Goal: Information Seeking & Learning: Learn about a topic

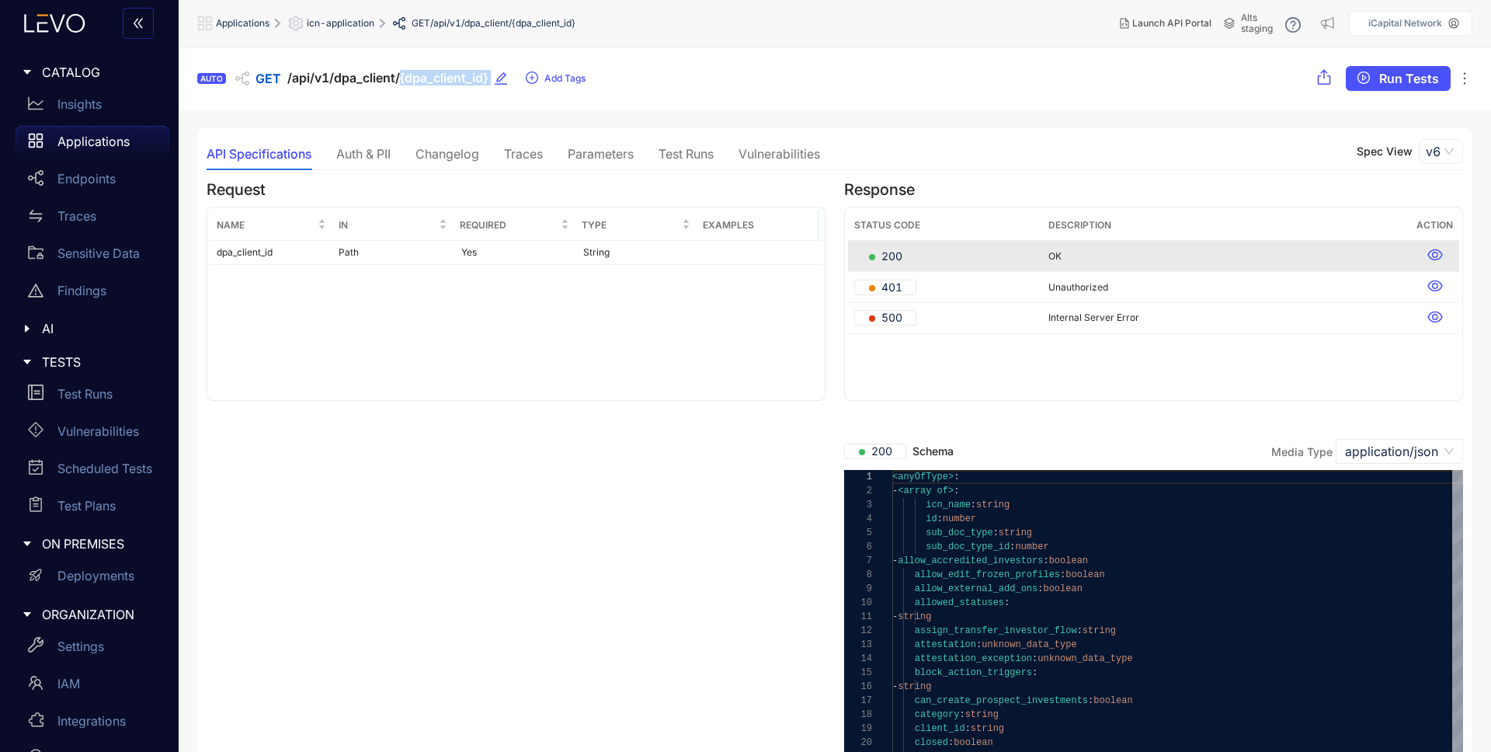
drag, startPoint x: 401, startPoint y: 78, endPoint x: 492, endPoint y: 78, distance: 91.6
click at [492, 78] on div "AUTO GET /api/v1/dpa_client/{dpa_client_id} Add Tags" at bounding box center [391, 78] width 389 height 25
click at [460, 78] on span "/api/v1/dpa_client/{dpa_client_id}" at bounding box center [387, 78] width 200 height 15
click at [531, 149] on div "Traces" at bounding box center [523, 154] width 39 height 14
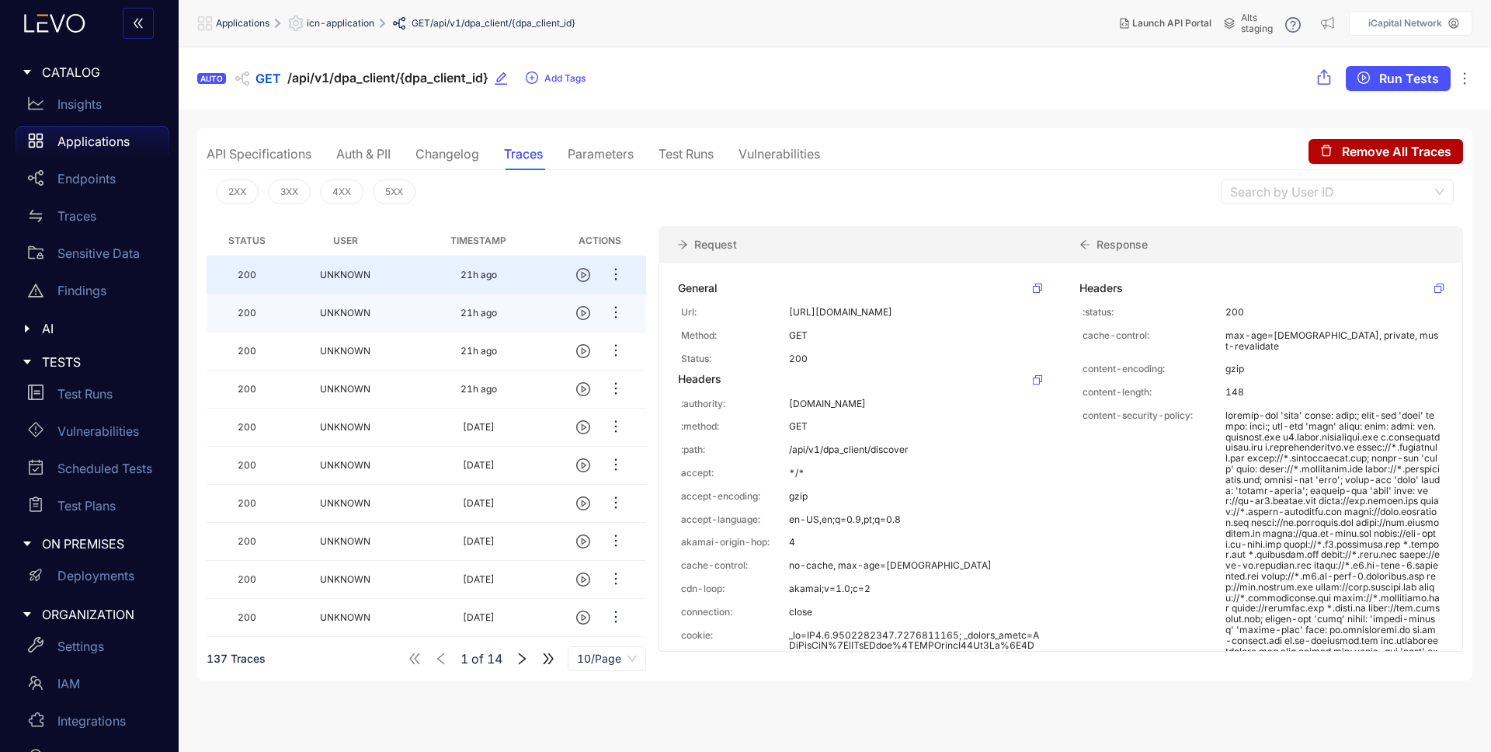
click at [282, 308] on td "200" at bounding box center [247, 313] width 81 height 38
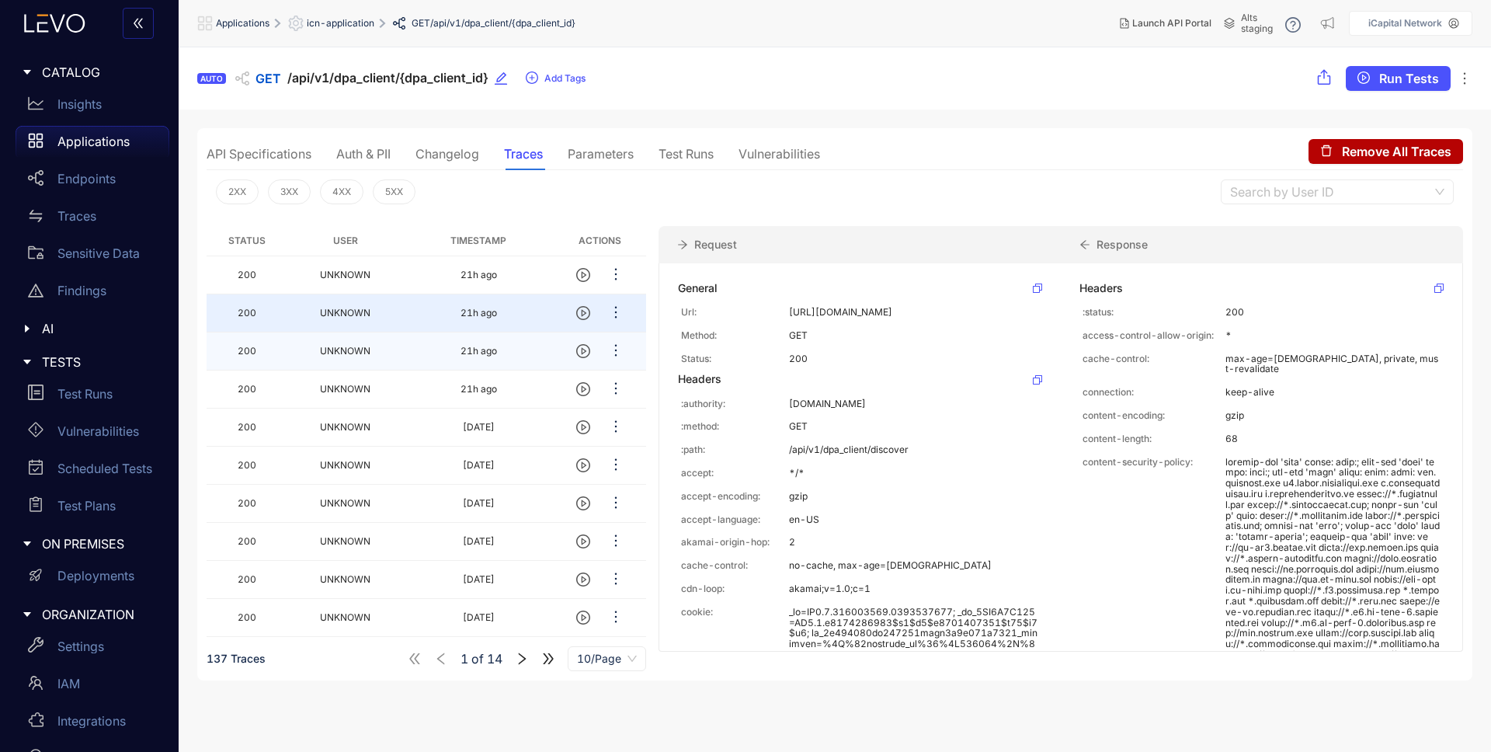
click at [285, 349] on td "200" at bounding box center [247, 351] width 81 height 38
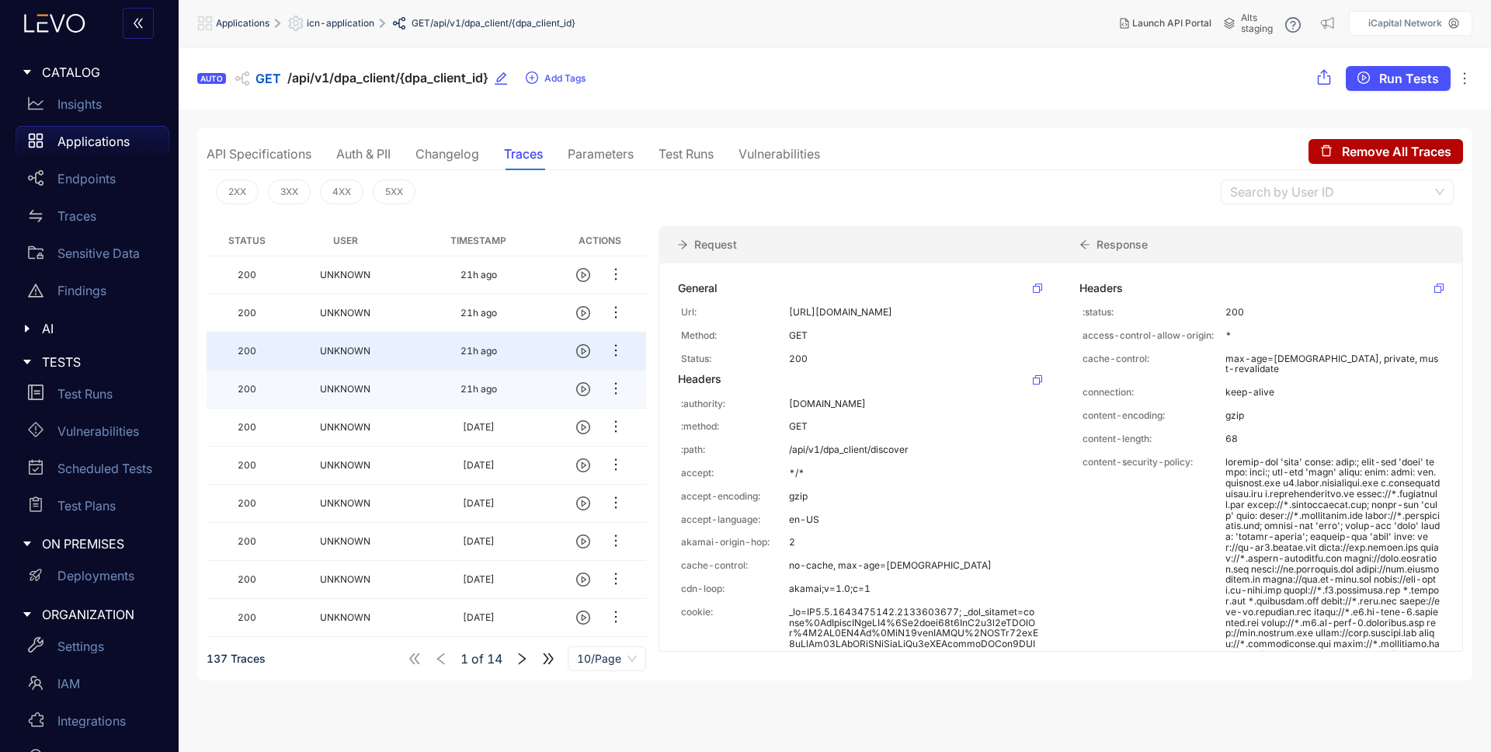
click at [288, 397] on td "UNKNOWN" at bounding box center [345, 389] width 116 height 38
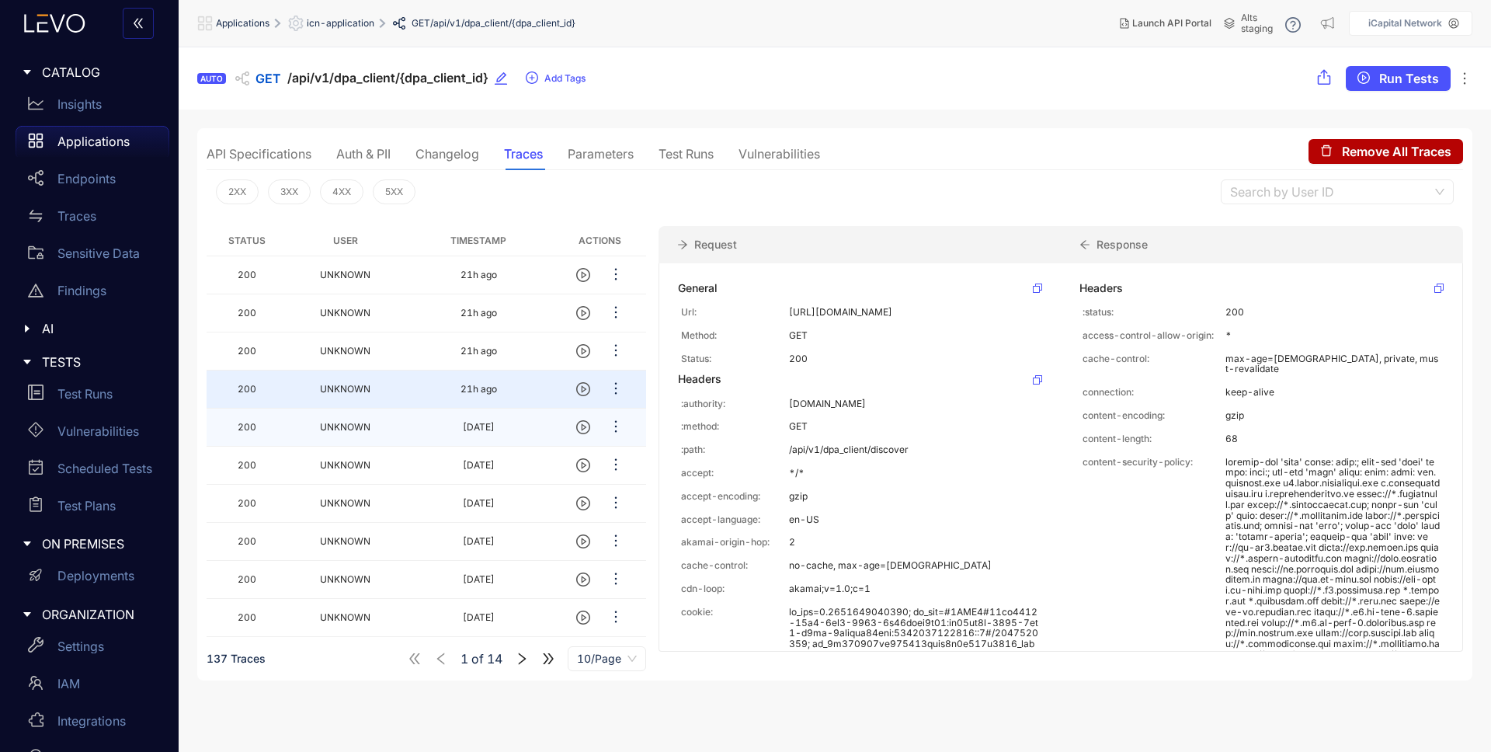
click at [284, 439] on td "200" at bounding box center [247, 427] width 81 height 38
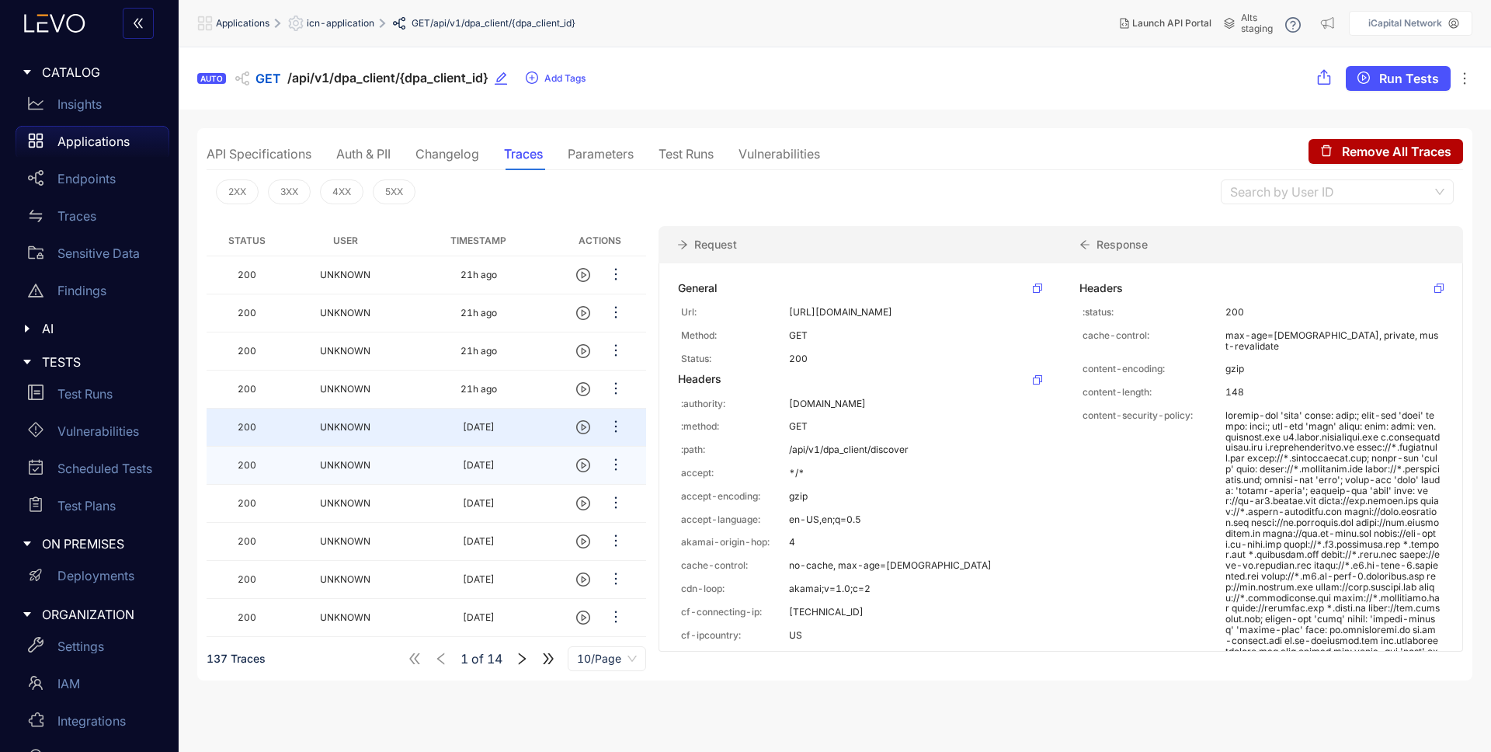
click at [284, 470] on td "200" at bounding box center [247, 465] width 81 height 38
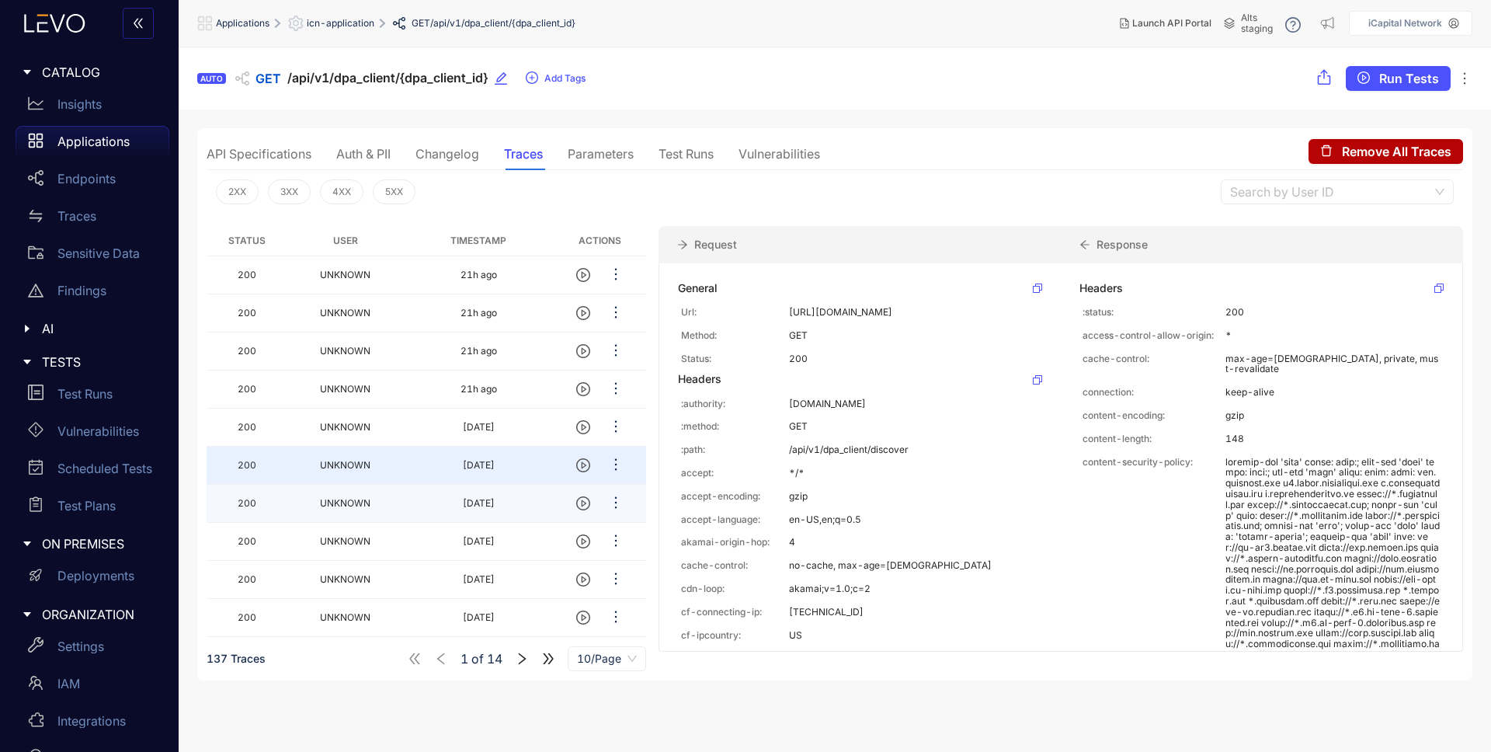
click at [284, 502] on td "200" at bounding box center [247, 504] width 81 height 38
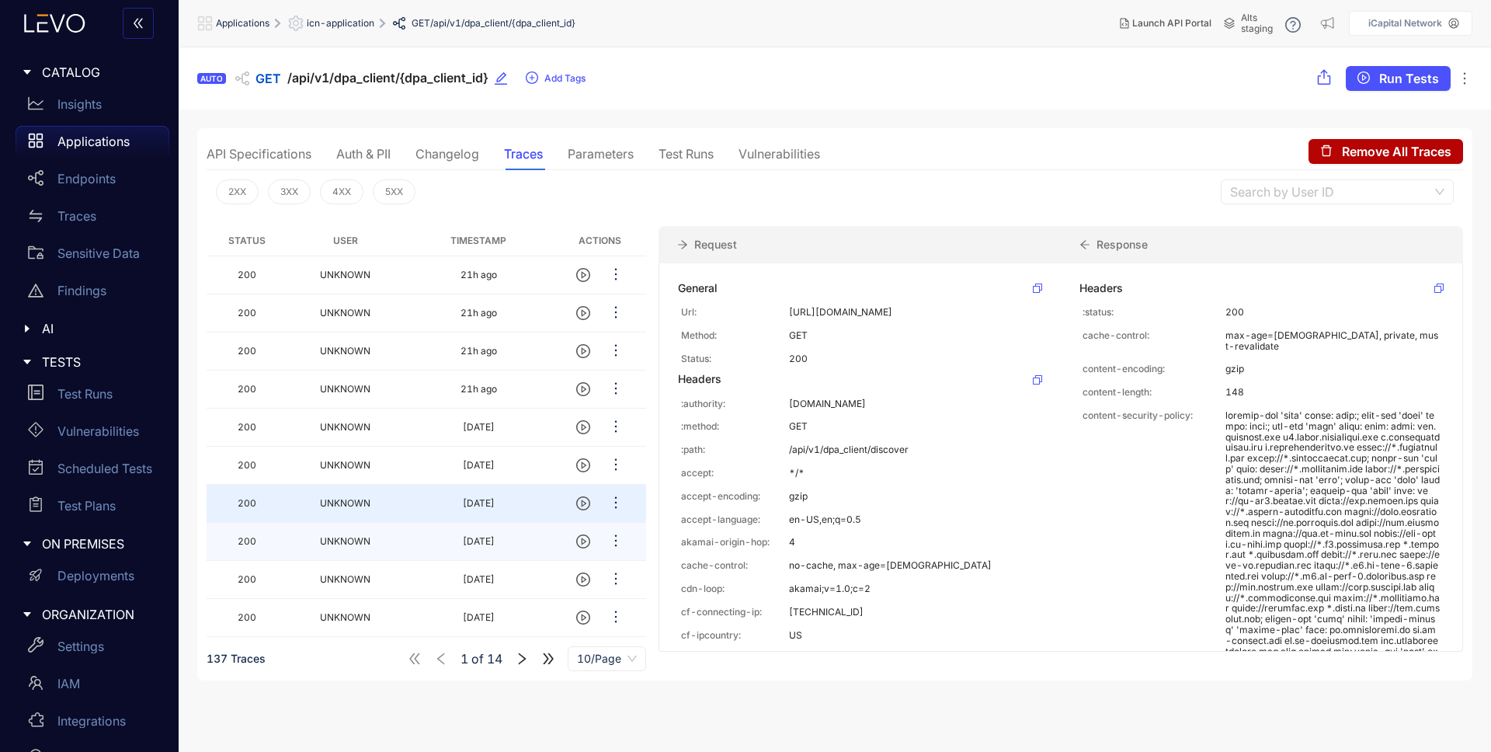
click at [283, 537] on td "200" at bounding box center [247, 542] width 81 height 38
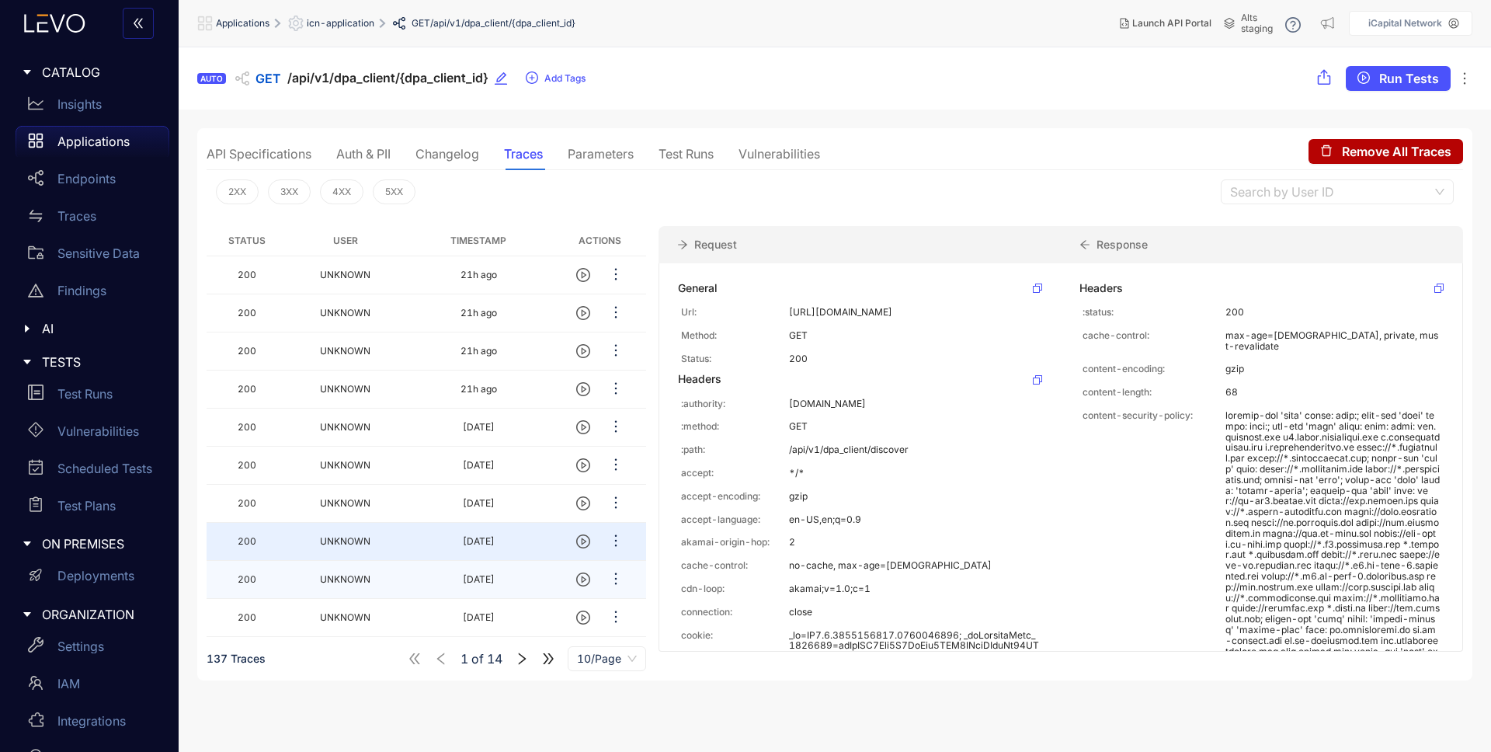
click at [287, 575] on td "UNKNOWN" at bounding box center [345, 580] width 116 height 38
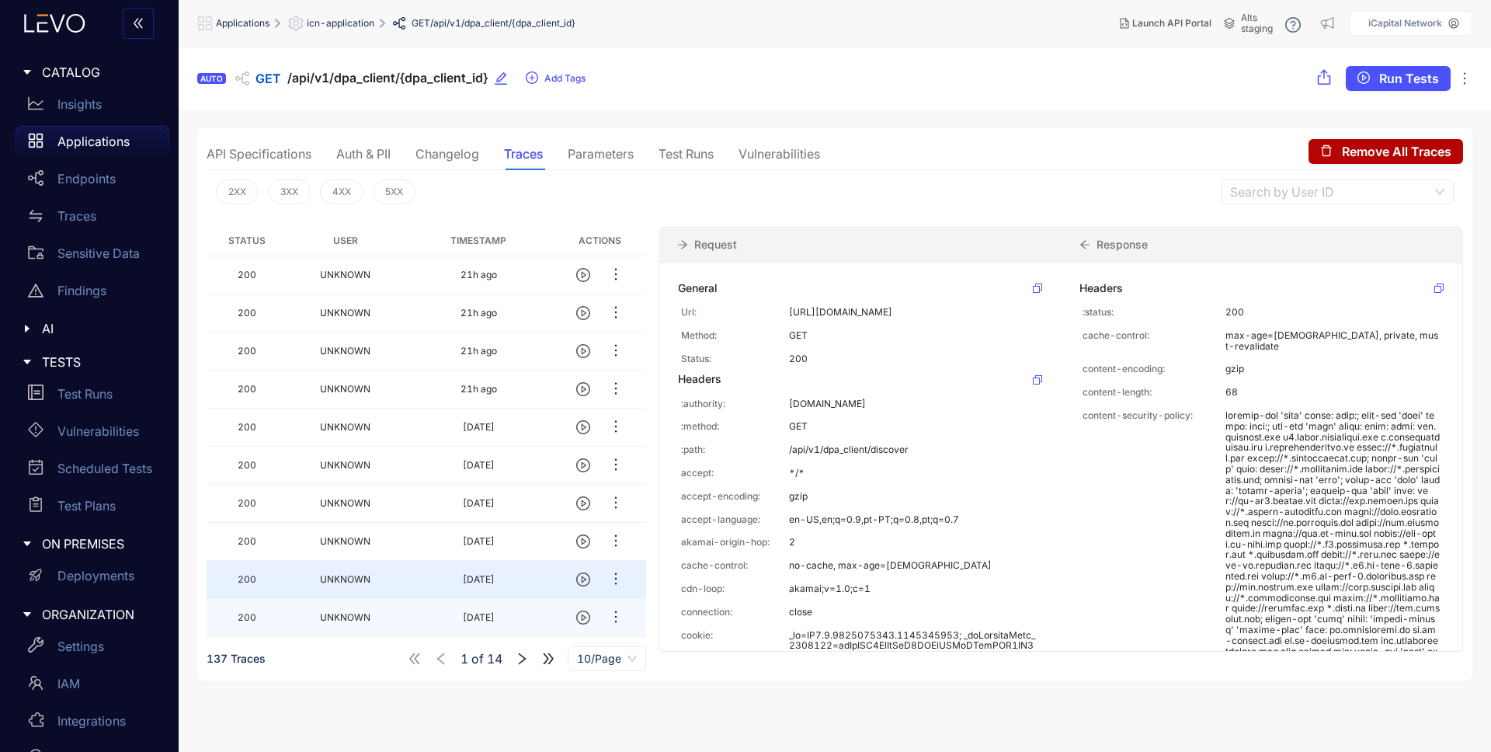
click at [281, 615] on td "200" at bounding box center [247, 618] width 81 height 38
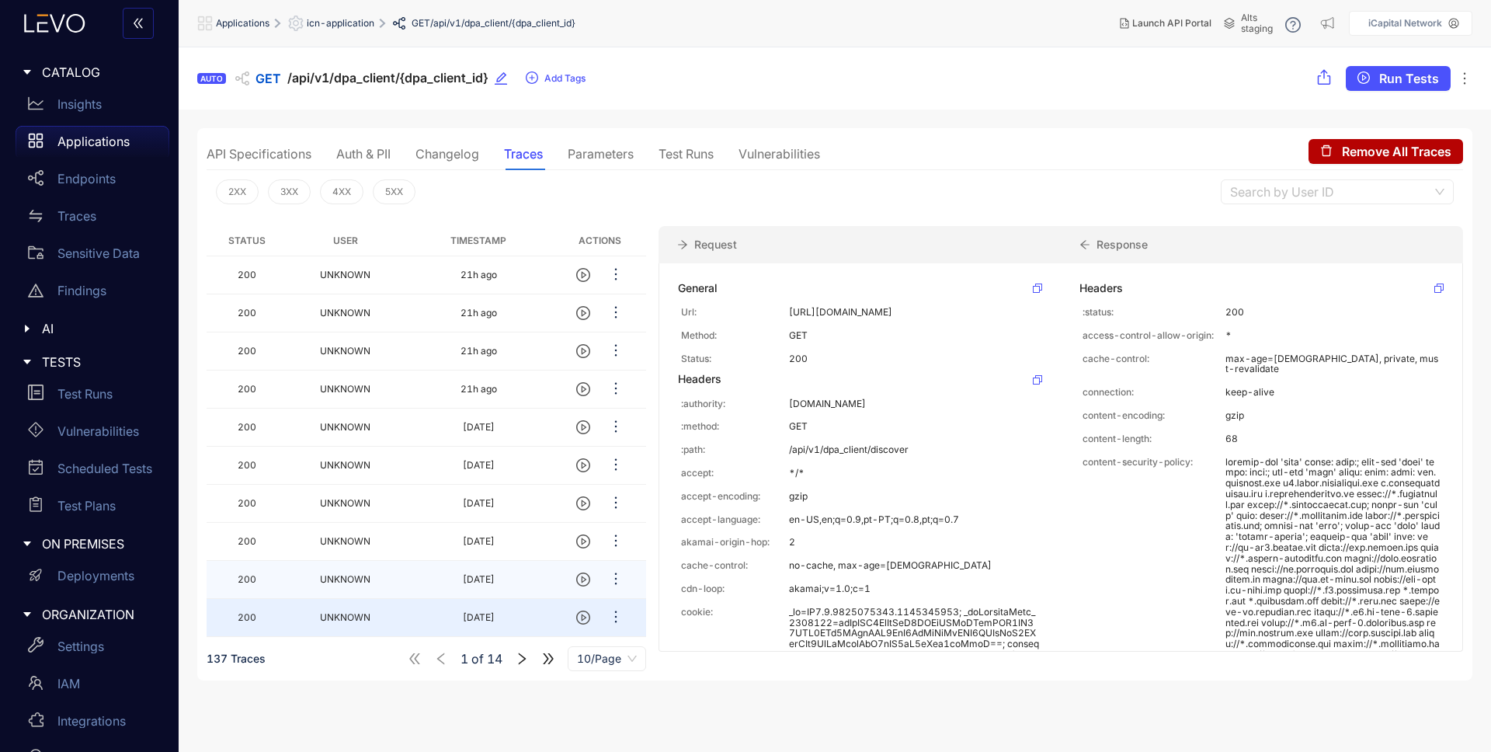
click at [285, 578] on td "200" at bounding box center [247, 580] width 81 height 38
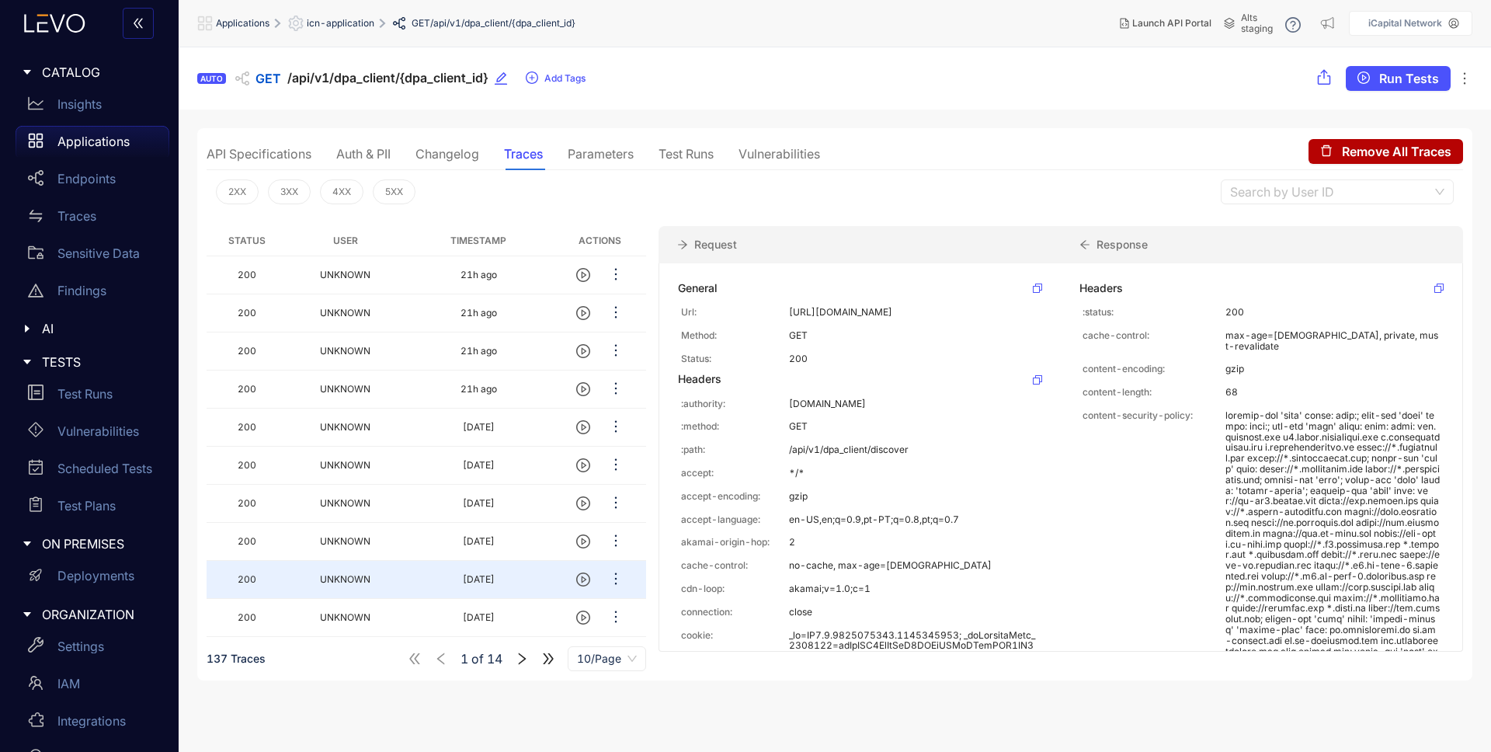
click at [524, 655] on icon "right" at bounding box center [522, 658] width 14 height 14
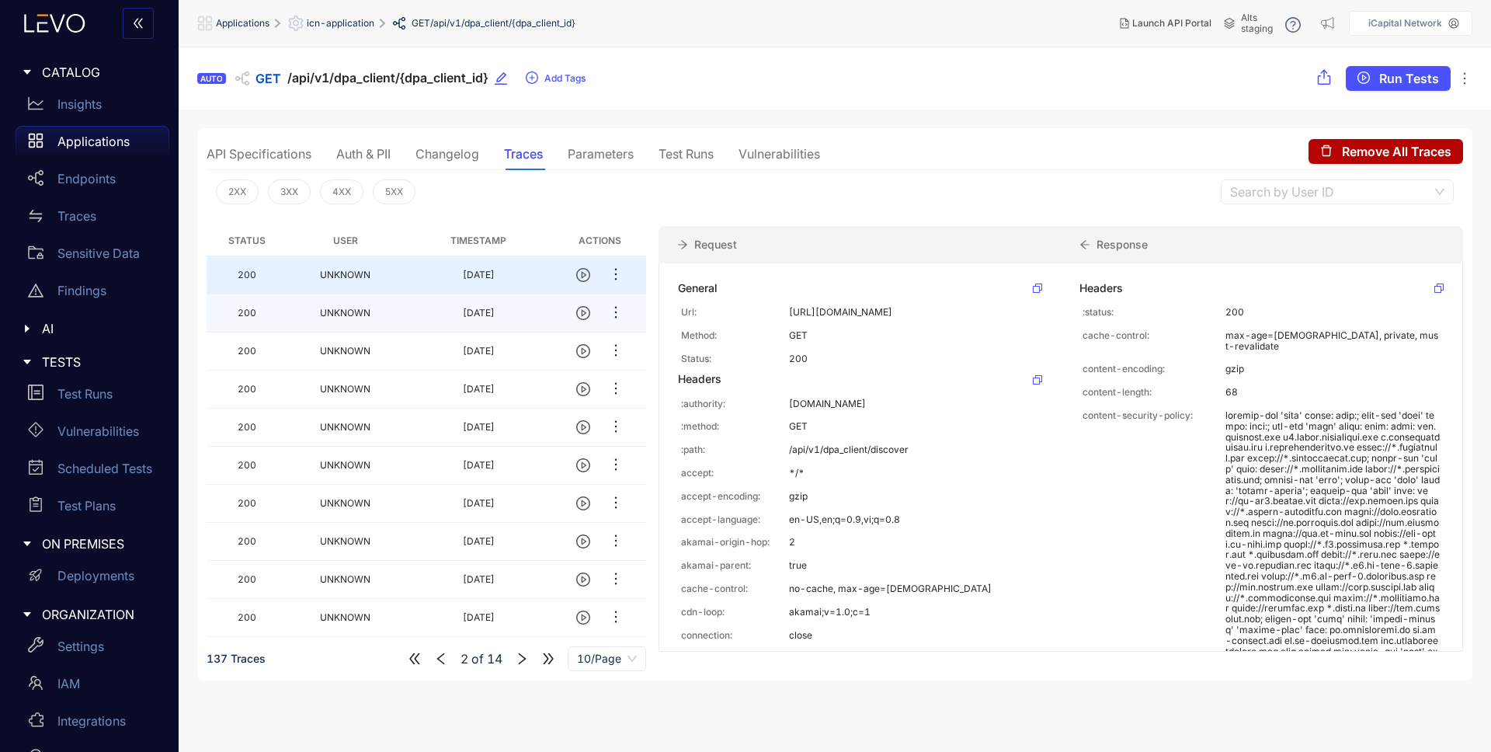
click at [273, 314] on td "200" at bounding box center [247, 313] width 81 height 38
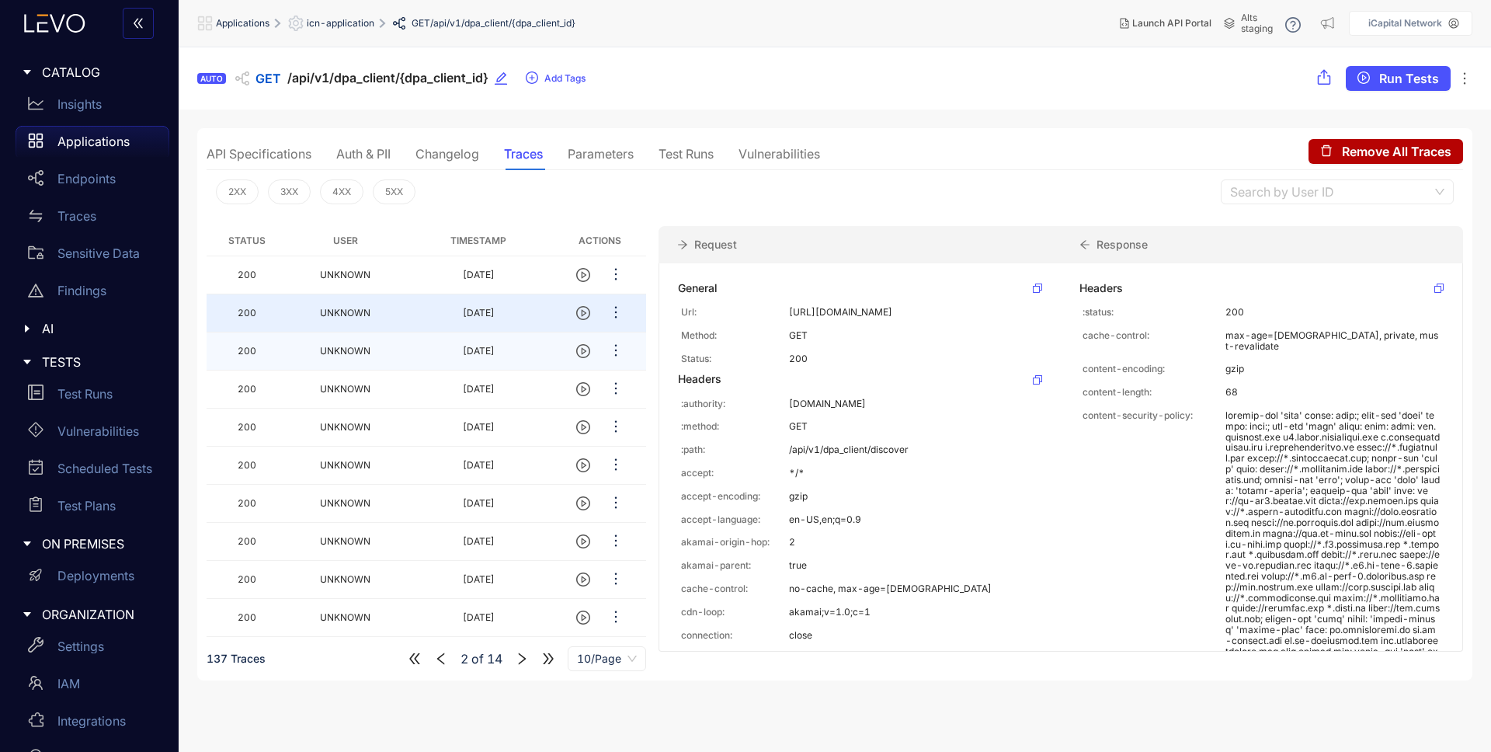
click at [273, 358] on td "200" at bounding box center [247, 351] width 81 height 38
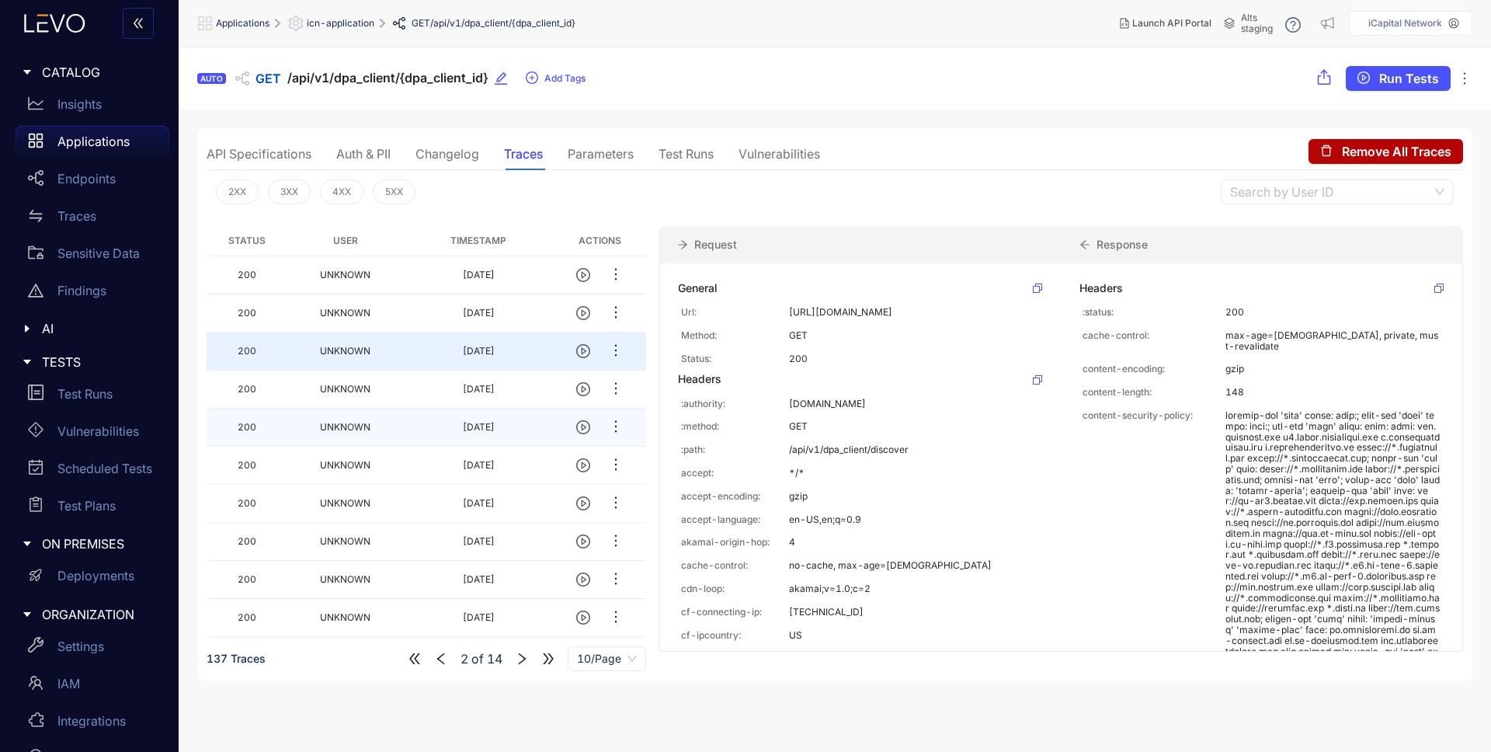
click at [269, 428] on td "200" at bounding box center [247, 427] width 81 height 38
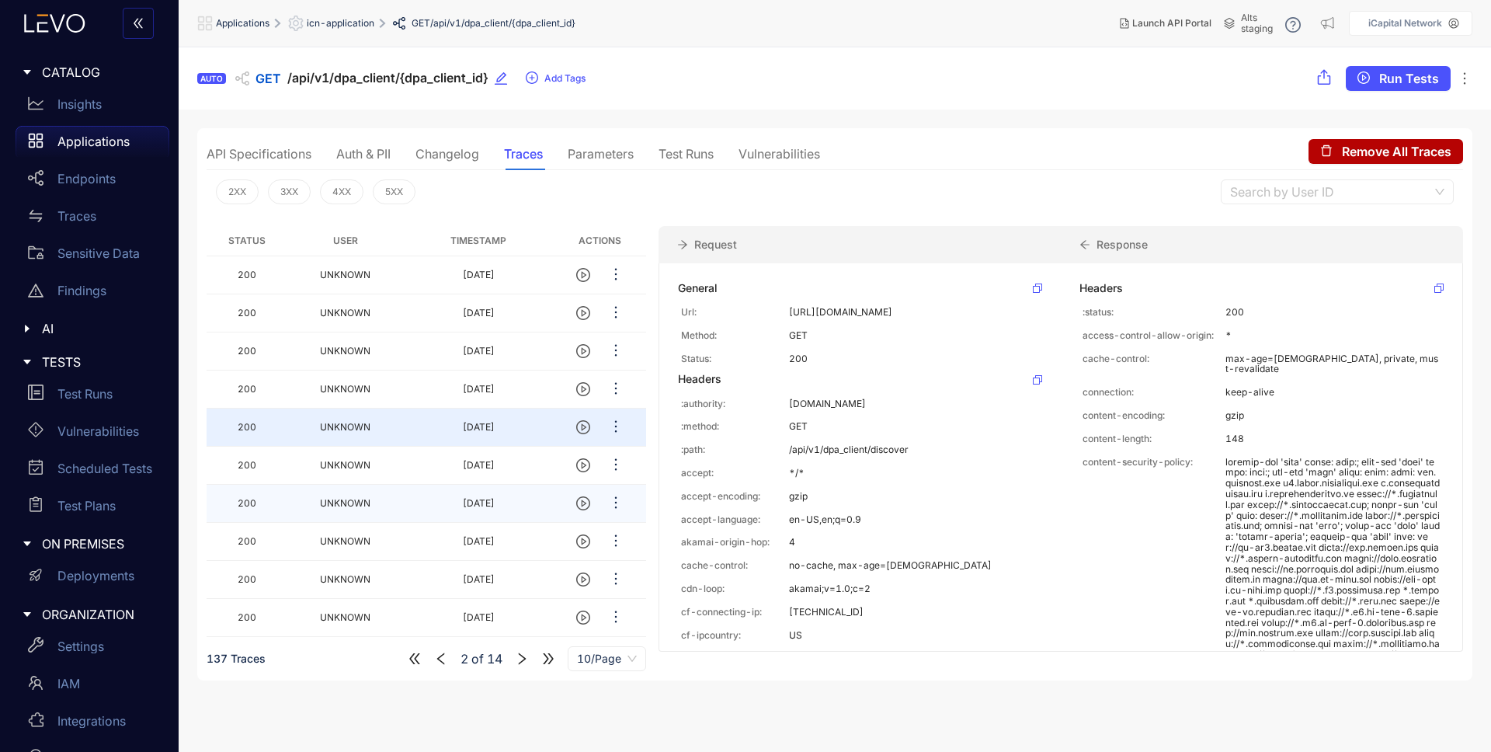
click at [248, 517] on td "200" at bounding box center [247, 504] width 81 height 38
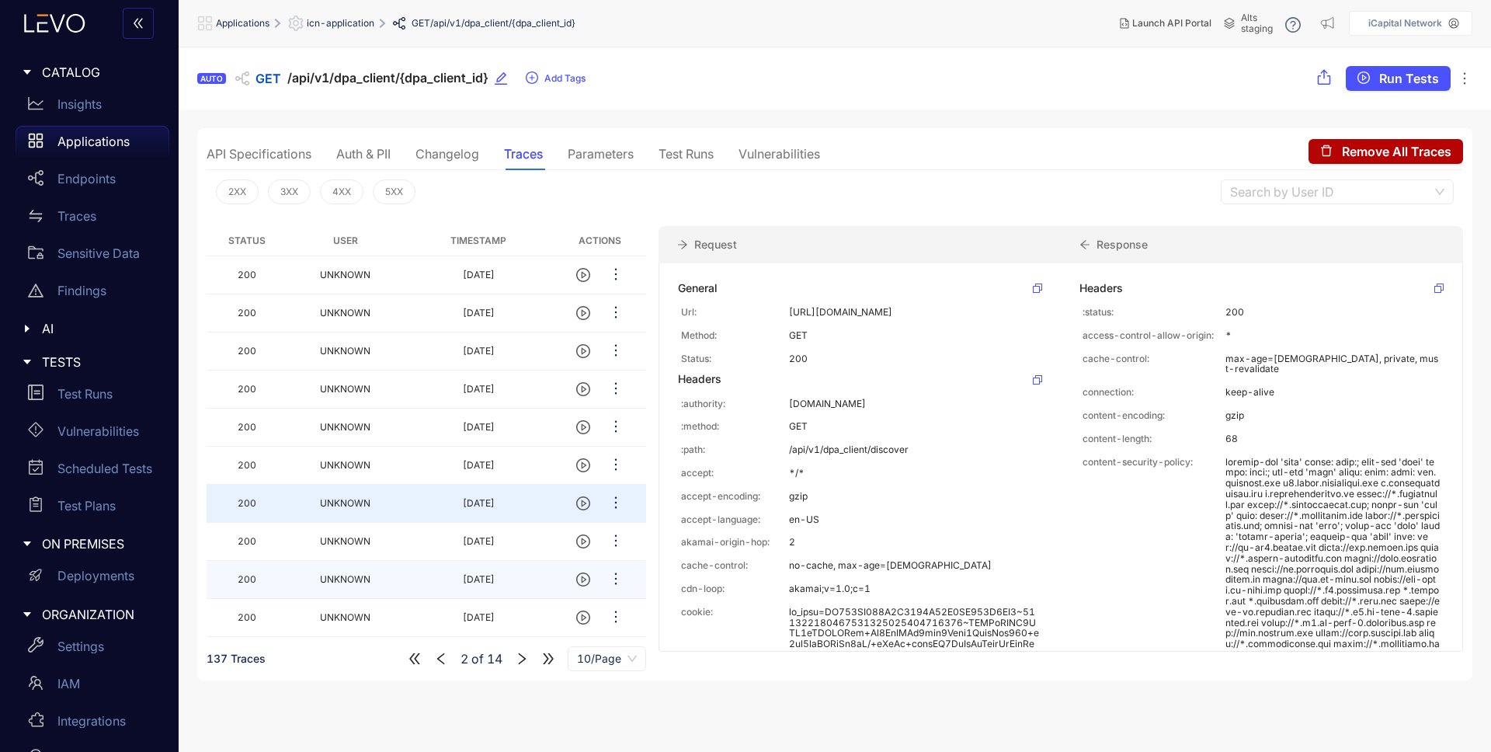
click at [264, 577] on td "200" at bounding box center [247, 580] width 81 height 38
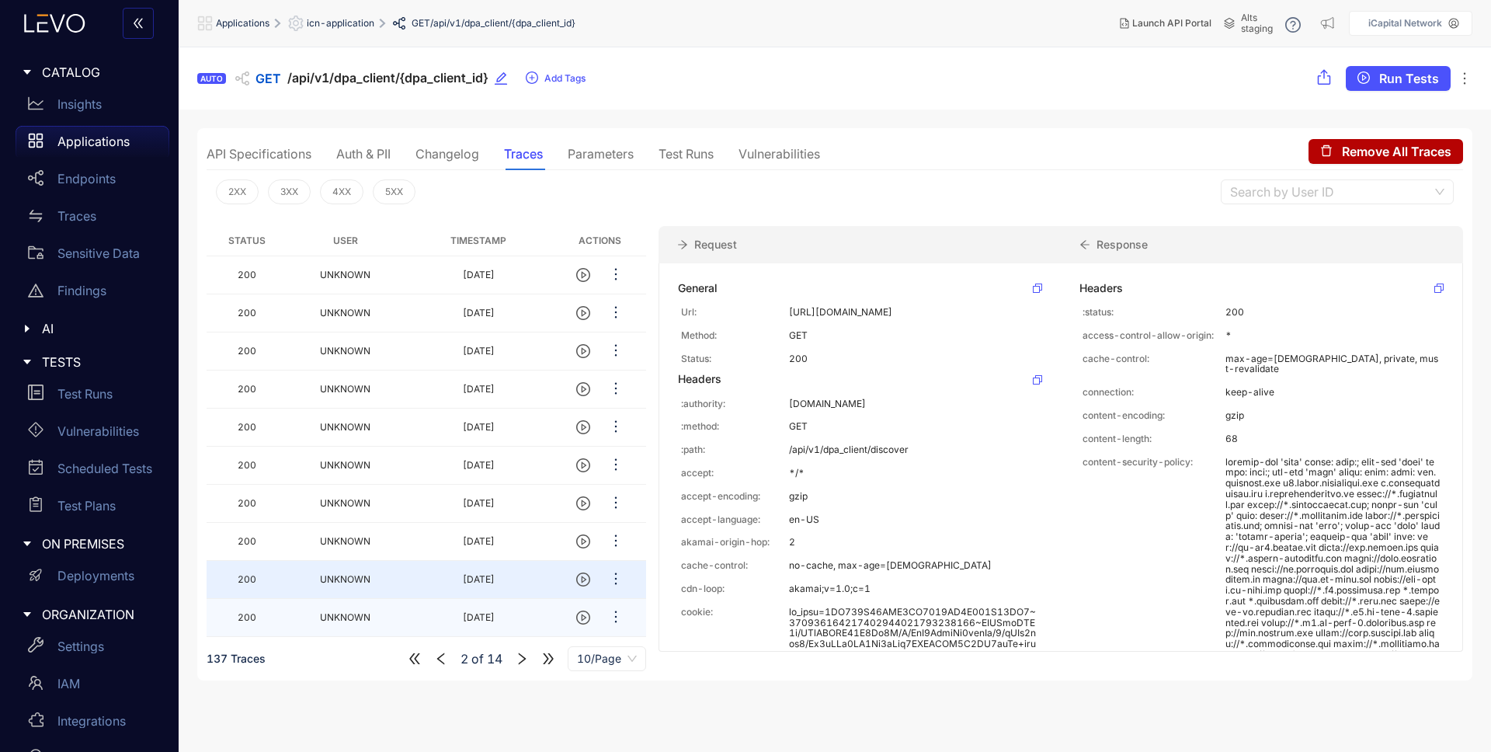
click at [260, 617] on td "200" at bounding box center [247, 618] width 81 height 38
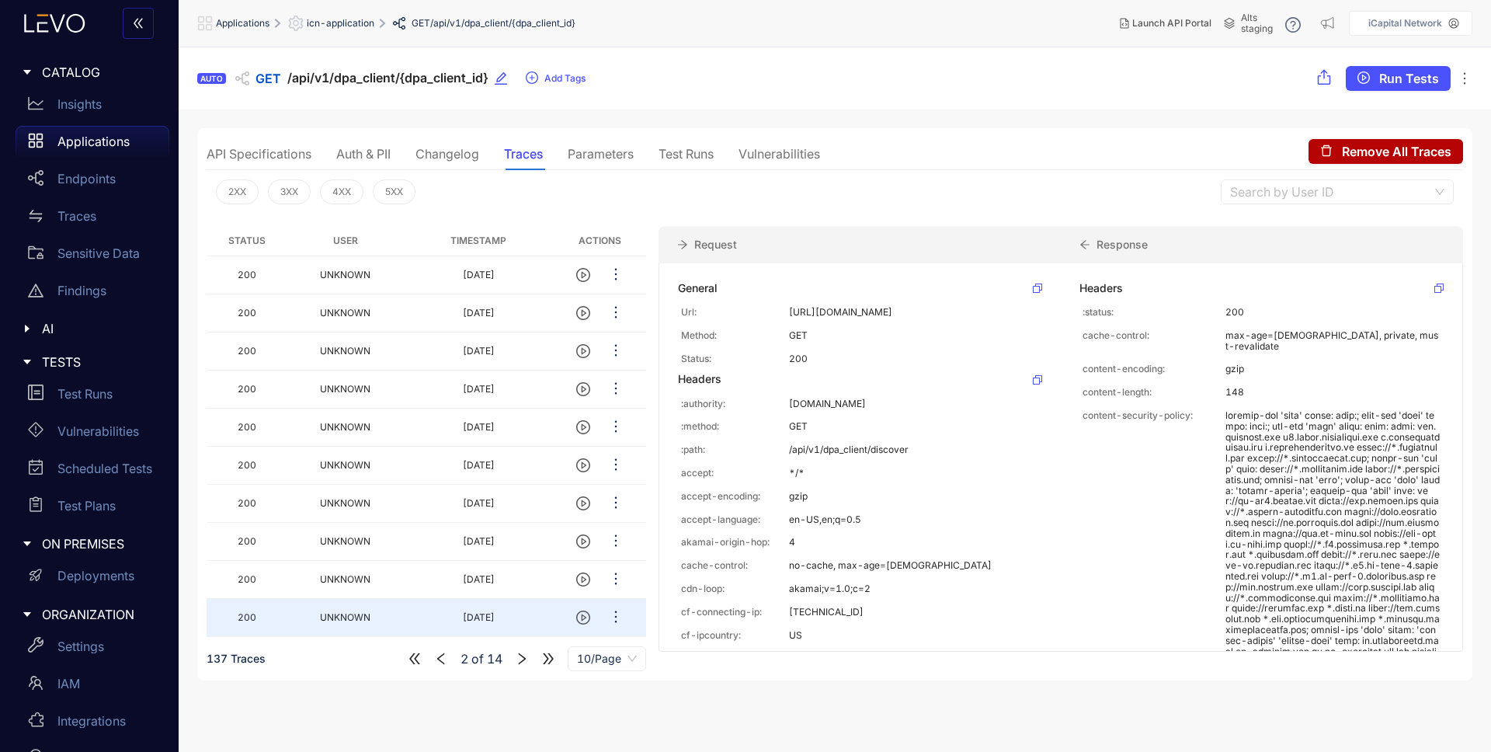
click at [521, 658] on icon "right" at bounding box center [522, 658] width 14 height 14
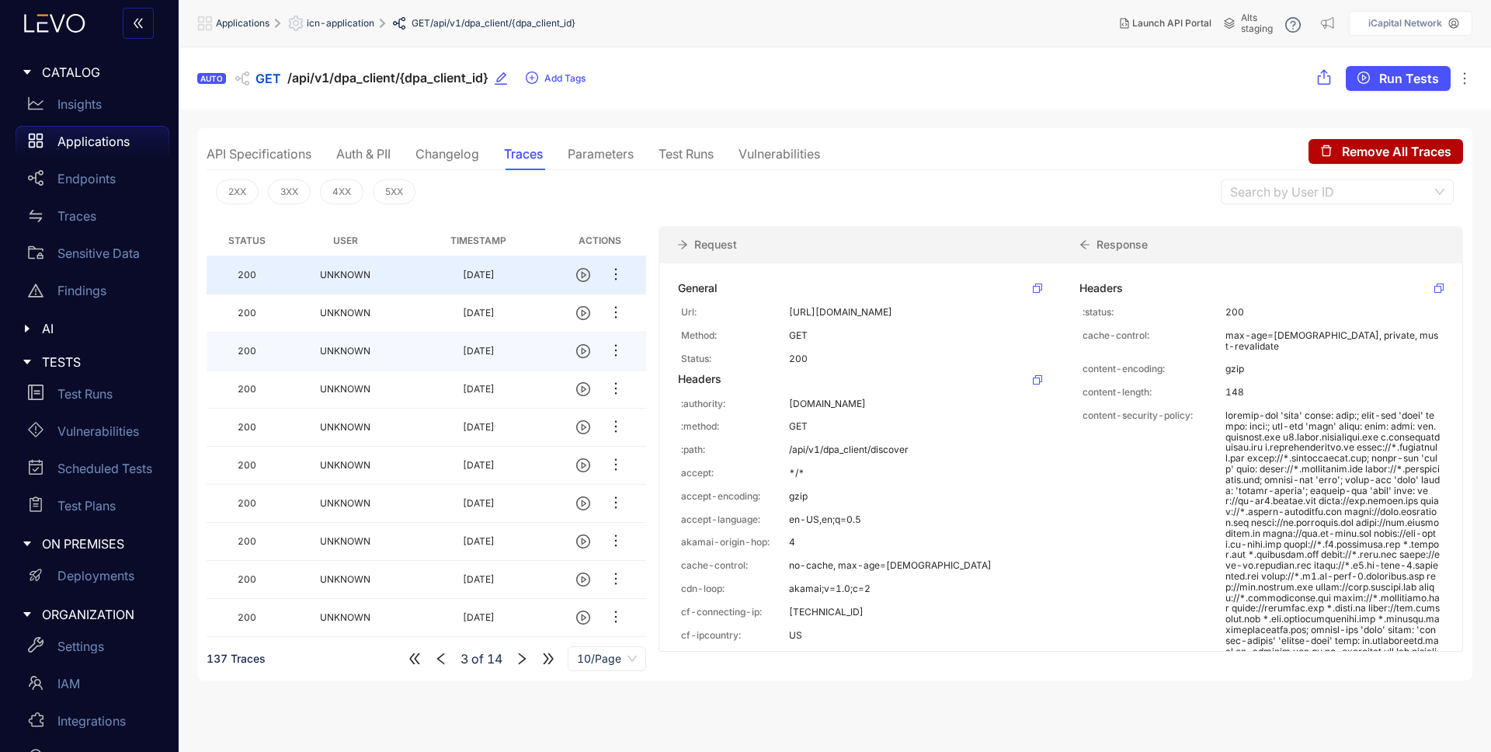
click at [282, 333] on td "200" at bounding box center [247, 351] width 81 height 38
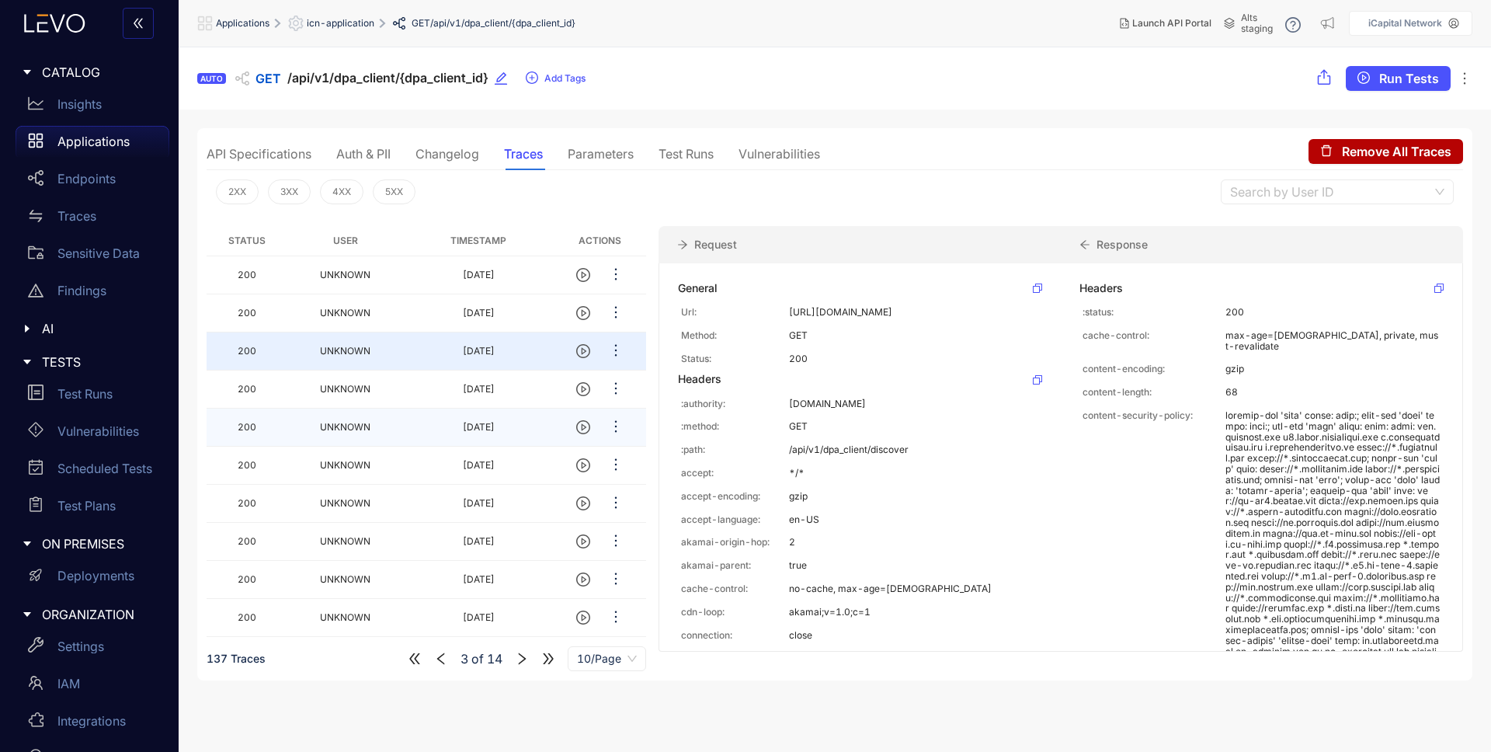
click at [280, 408] on td "200" at bounding box center [247, 427] width 81 height 38
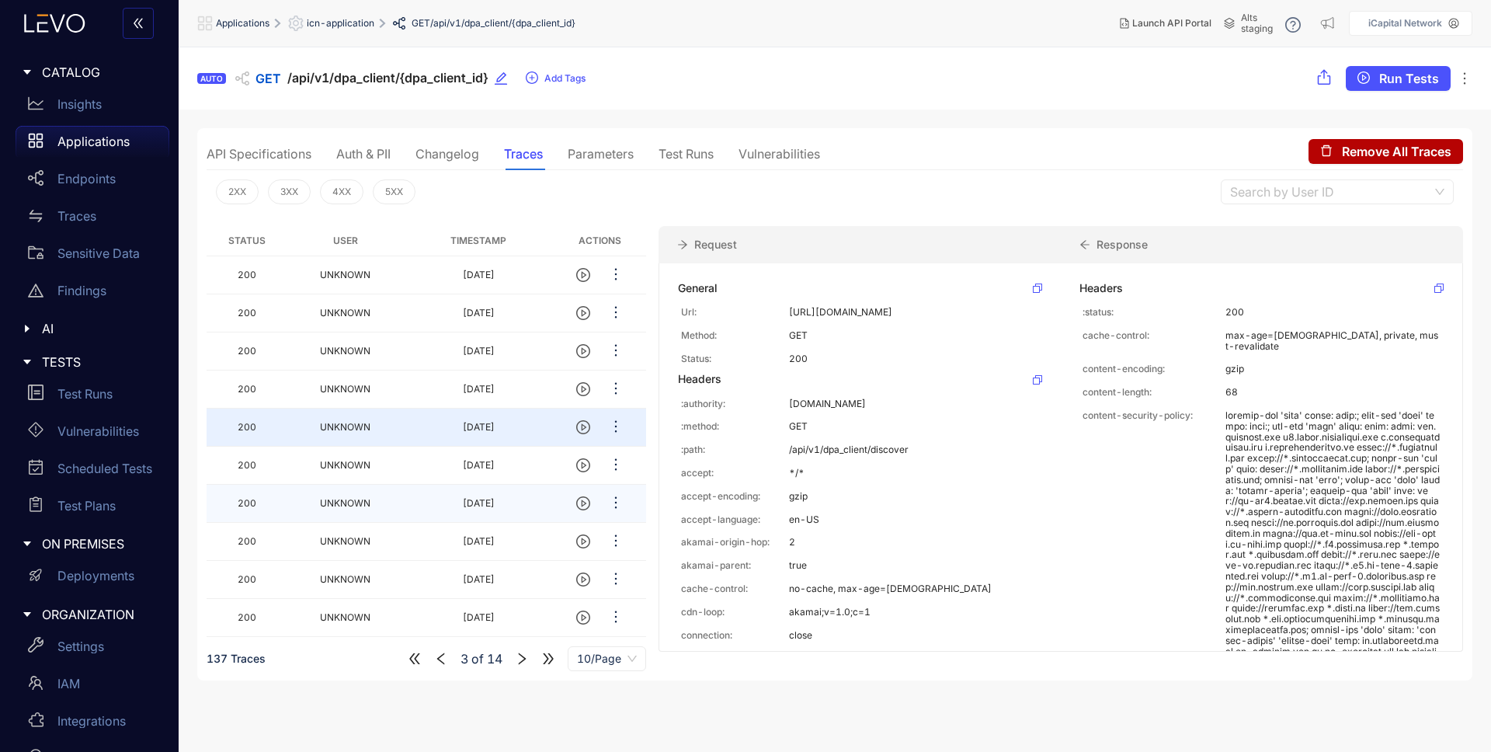
click at [294, 502] on td "UNKNOWN" at bounding box center [345, 504] width 116 height 38
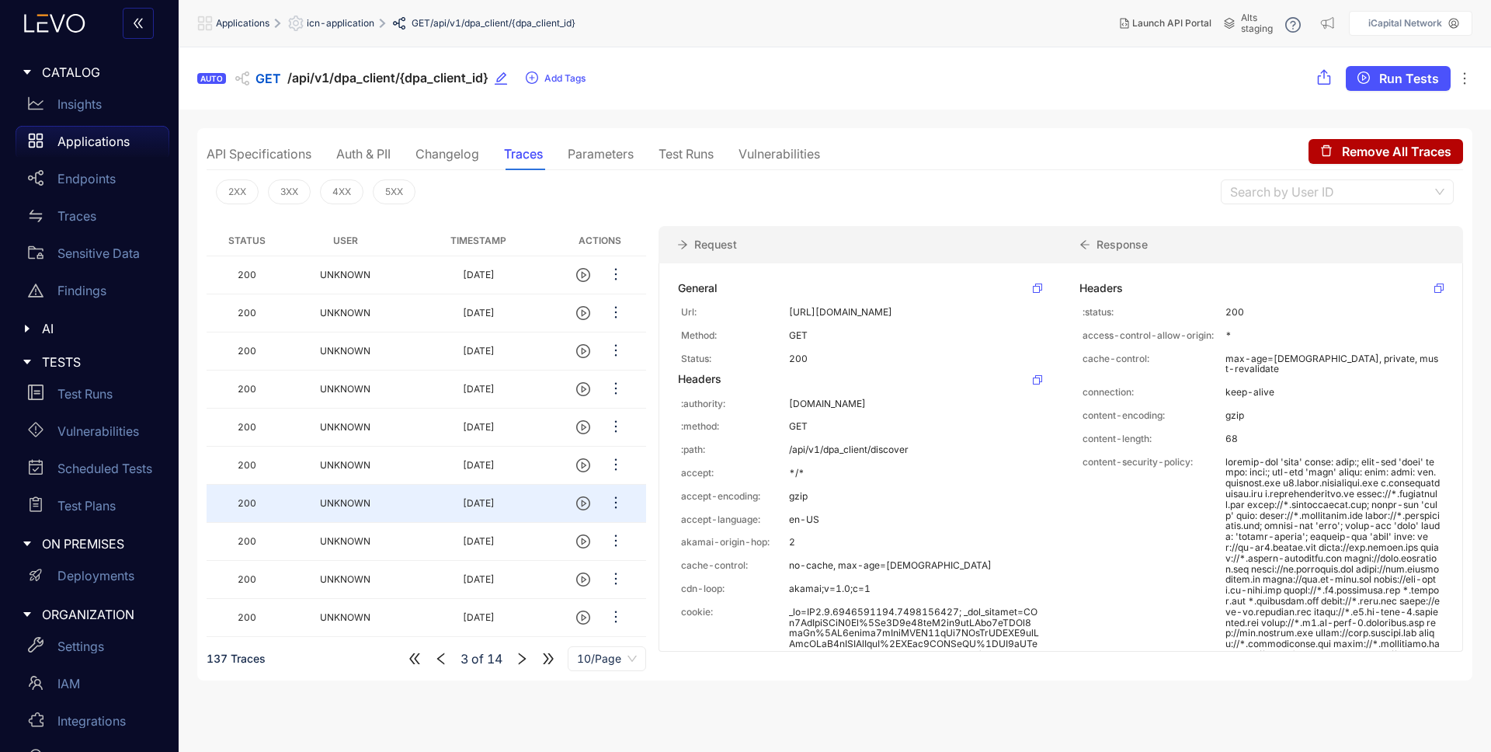
click at [260, 155] on div "API Specifications" at bounding box center [259, 154] width 105 height 14
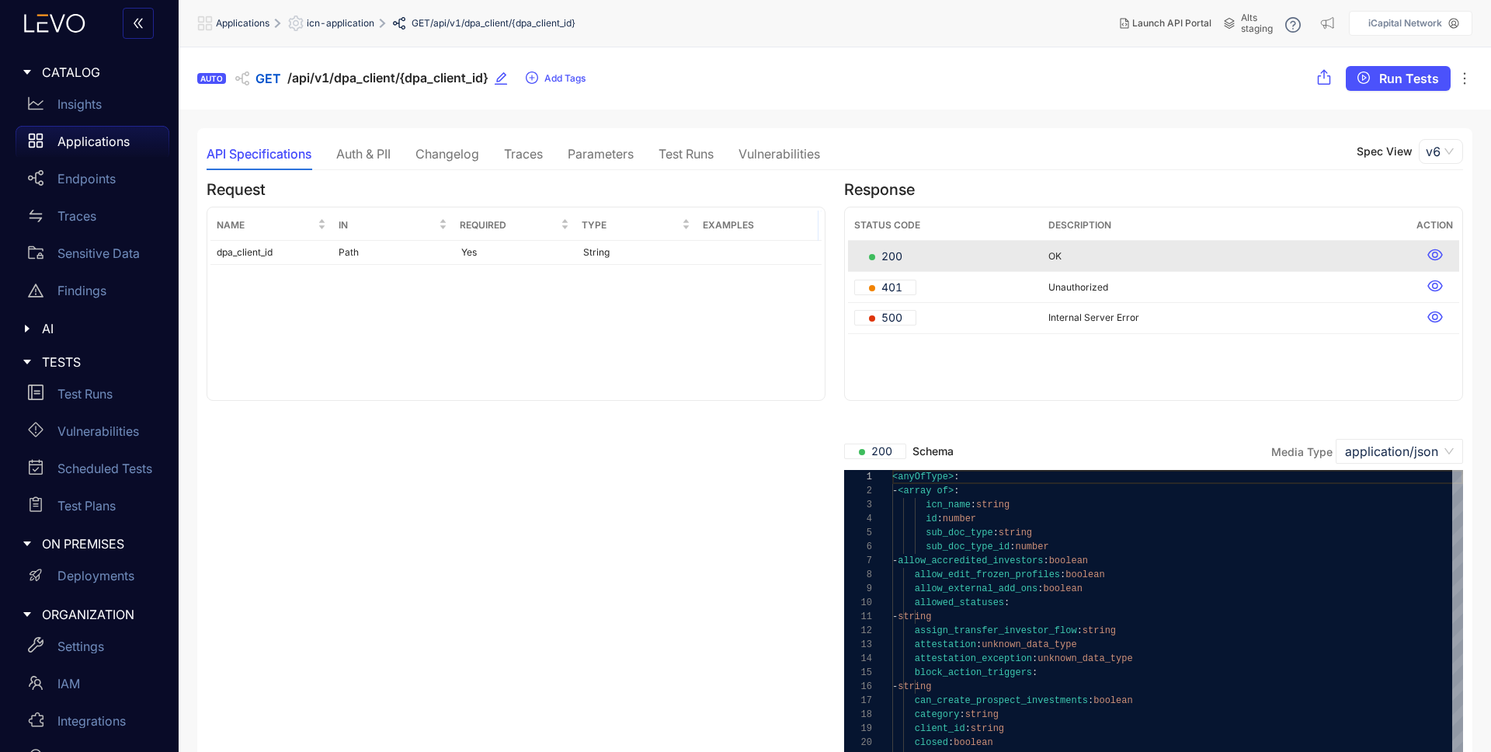
click at [509, 150] on div "Traces" at bounding box center [523, 154] width 39 height 14
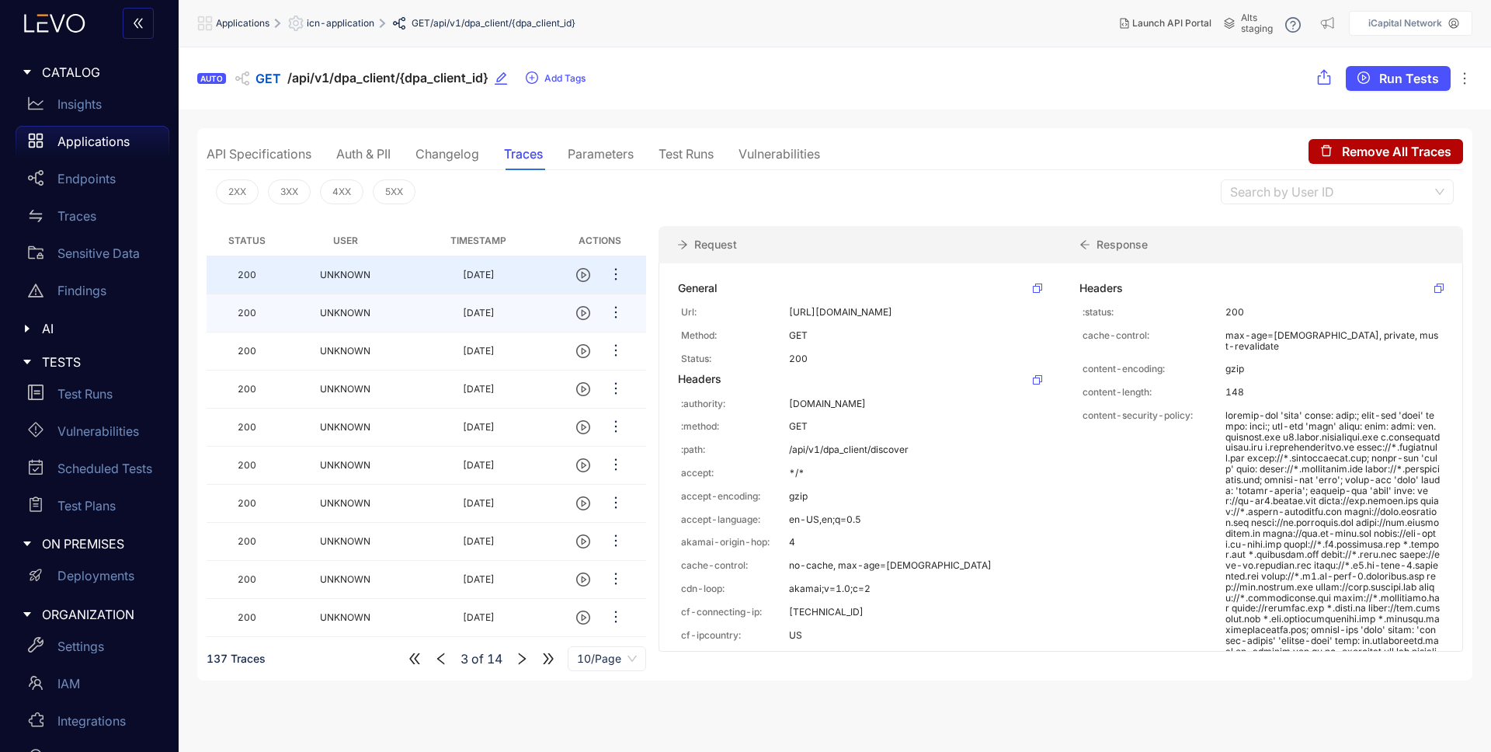
click at [369, 300] on td "UNKNOWN" at bounding box center [345, 313] width 116 height 38
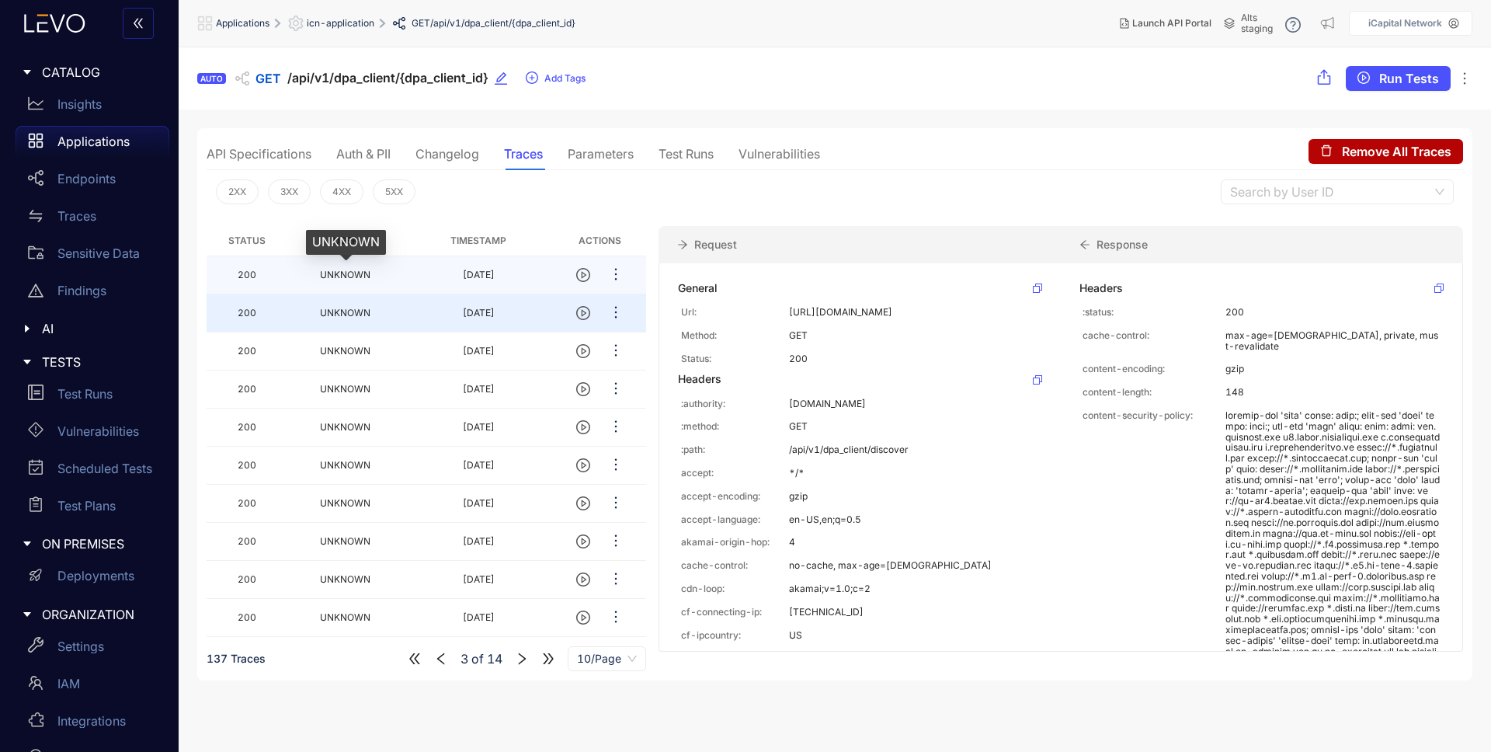
click at [360, 270] on span "UNKNOWN" at bounding box center [345, 275] width 50 height 12
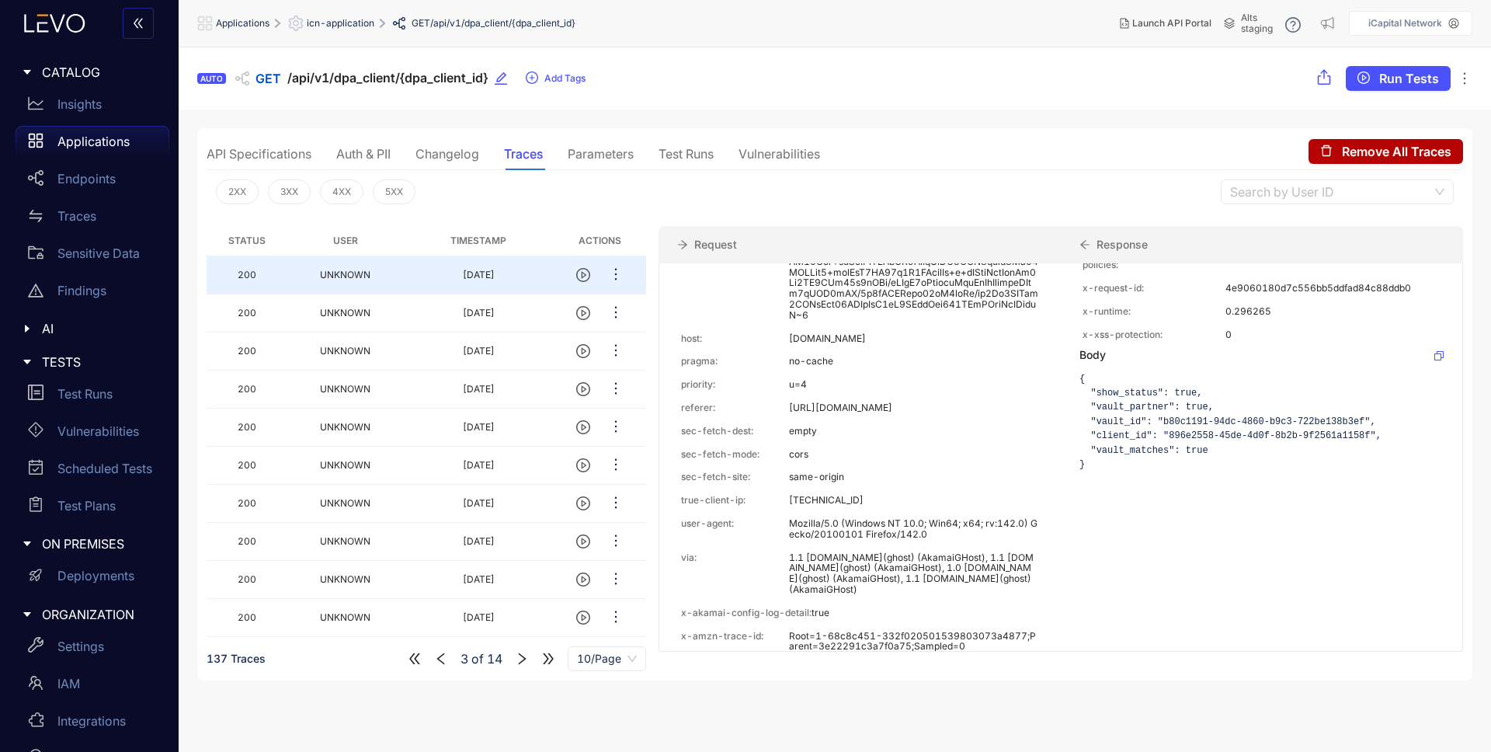
scroll to position [870, 0]
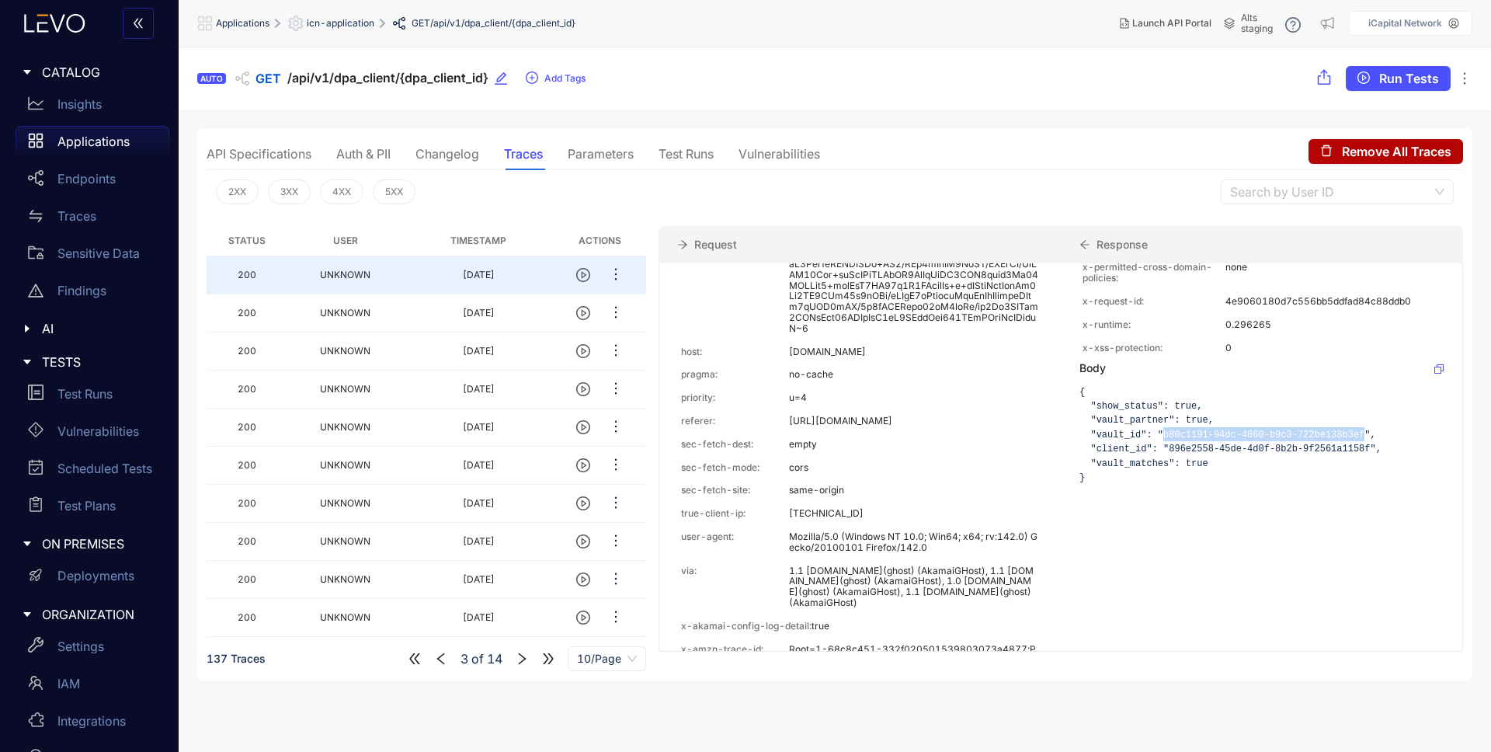
drag, startPoint x: 1199, startPoint y: 422, endPoint x: 1363, endPoint y: 425, distance: 163.9
click at [1363, 425] on code "{ "show_status": true, "vault_partner": true, "vault_id": "b80c1191-94dc-4860-b…" at bounding box center [1230, 435] width 302 height 96
drag, startPoint x: 1167, startPoint y: 436, endPoint x: 1368, endPoint y: 439, distance: 201.1
click at [1368, 439] on code "{ "show_status": true, "vault_partner": true, "vault_id": "b80c1191-94dc-4860-b…" at bounding box center [1230, 435] width 302 height 96
click at [1214, 435] on code "{ "show_status": true, "vault_partner": true, "vault_id": "b80c1191-94dc-4860-b…" at bounding box center [1230, 435] width 302 height 96
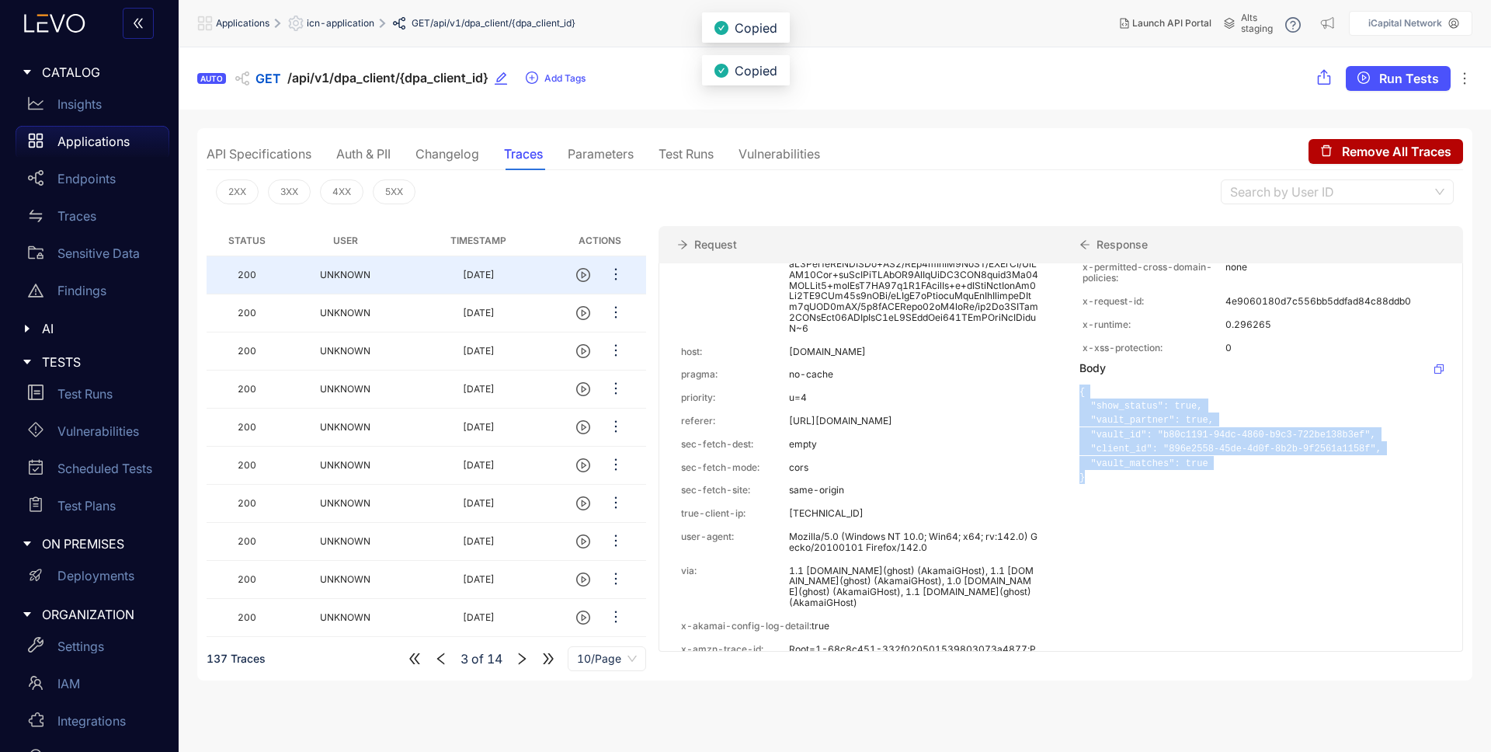
drag, startPoint x: 1115, startPoint y: 471, endPoint x: 1066, endPoint y: 377, distance: 105.2
click at [1066, 377] on div "Headers :status: 200 cache-control: max-age=0, private, must-revalidate content…" at bounding box center [1261, 222] width 401 height 1658
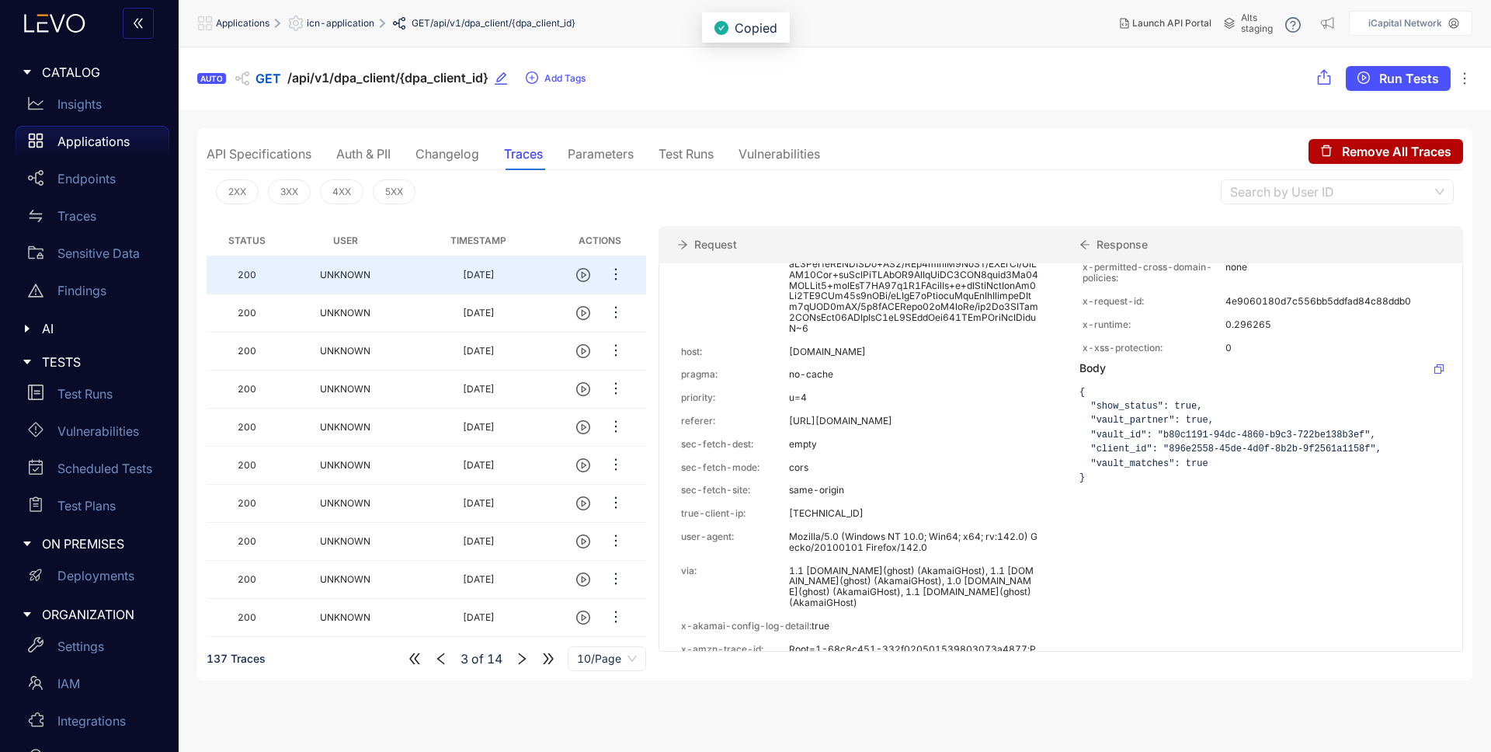
drag, startPoint x: 1344, startPoint y: 545, endPoint x: 1326, endPoint y: 546, distance: 17.9
click at [1344, 544] on div "Headers :status: 200 cache-control: max-age=0, private, must-revalidate content…" at bounding box center [1261, 222] width 401 height 1658
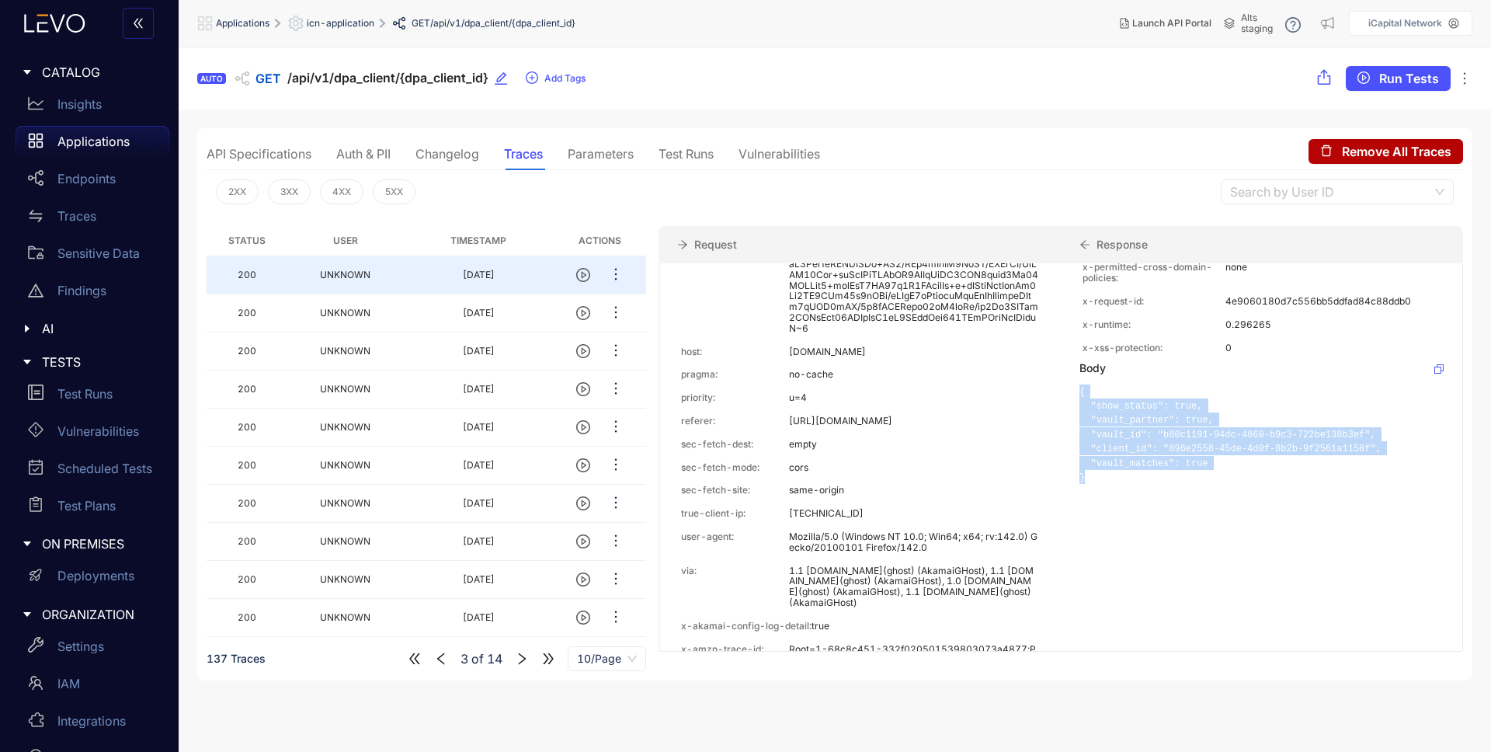
drag, startPoint x: 1102, startPoint y: 460, endPoint x: 1077, endPoint y: 380, distance: 83.7
click at [1079, 384] on pre "{ "show_status": true, "vault_partner": true, "vault_id": "b80c1191-94dc-4860-b…" at bounding box center [1261, 434] width 364 height 100
click at [1173, 459] on pre "{ "show_status": true, "vault_partner": true, "vault_id": "b80c1191-94dc-4860-b…" at bounding box center [1261, 434] width 364 height 100
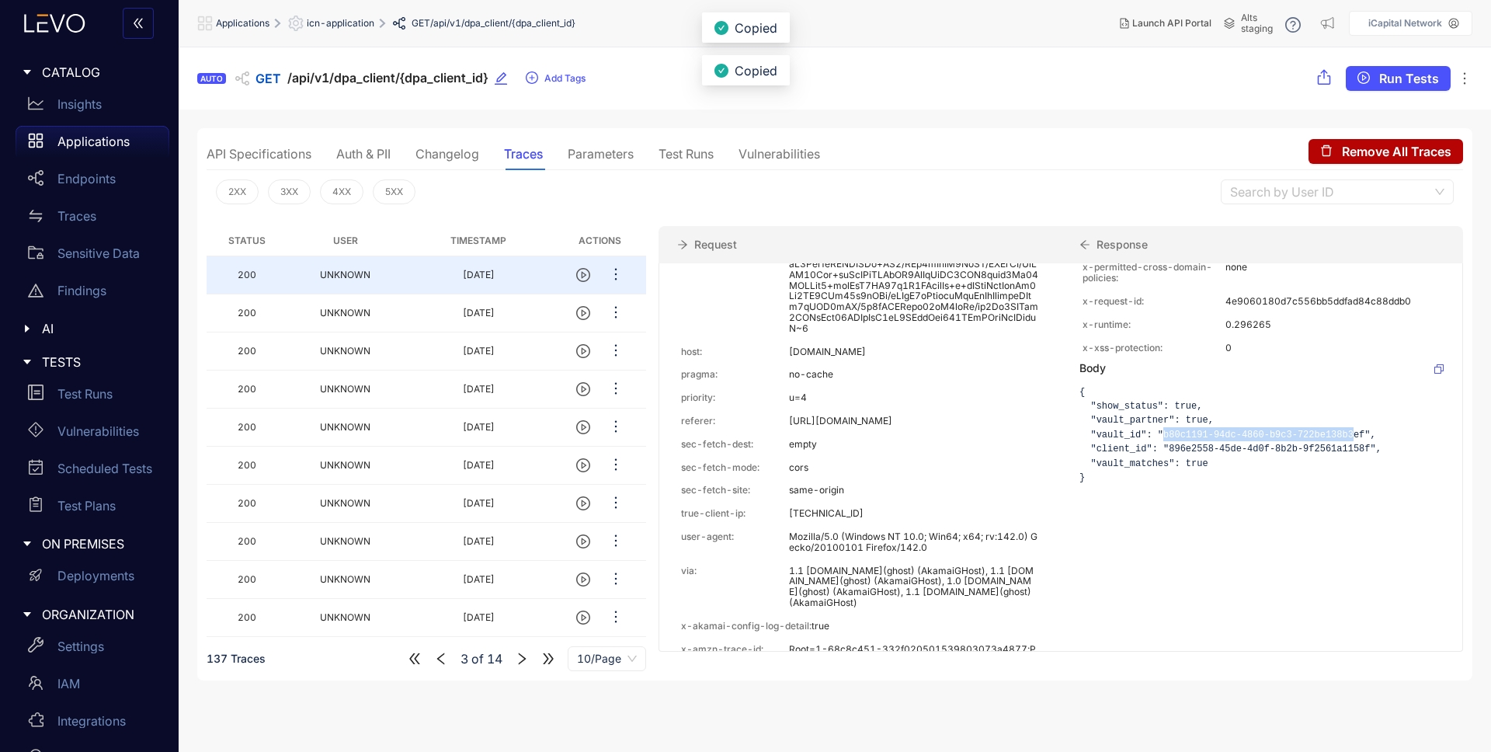
drag, startPoint x: 1164, startPoint y: 419, endPoint x: 1355, endPoint y: 426, distance: 191.2
click at [1355, 426] on code "{ "show_status": true, "vault_partner": true, "vault_id": "b80c1191-94dc-4860-b…" at bounding box center [1230, 435] width 302 height 96
